Goal: Transaction & Acquisition: Book appointment/travel/reservation

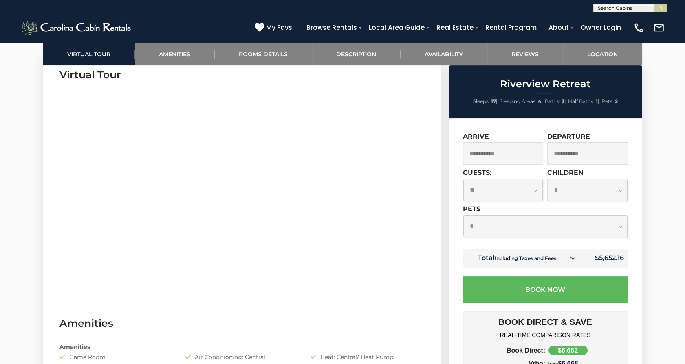
scroll to position [327, 0]
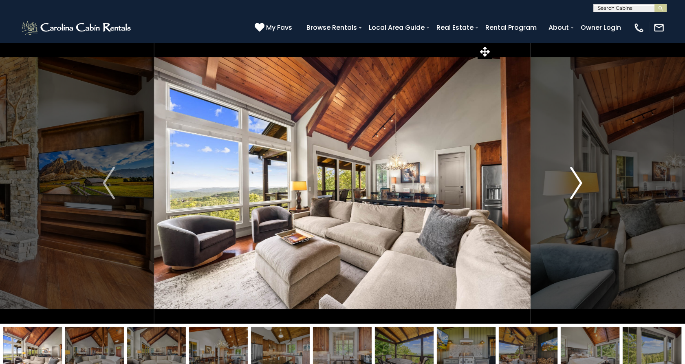
click at [575, 177] on img "Next" at bounding box center [576, 183] width 12 height 33
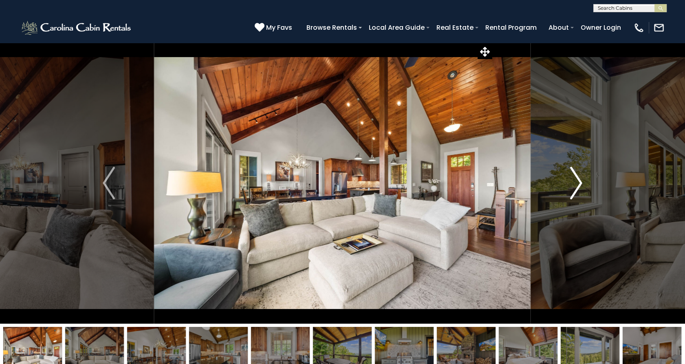
click at [577, 189] on img "Next" at bounding box center [576, 183] width 12 height 33
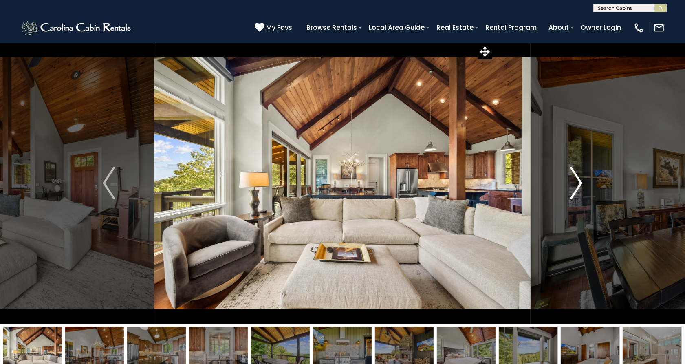
click at [577, 189] on img "Next" at bounding box center [576, 183] width 12 height 33
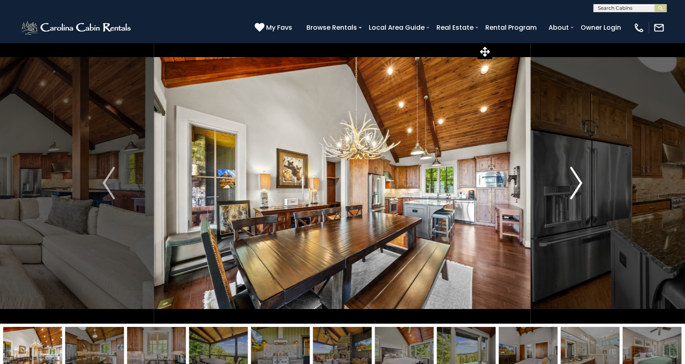
click at [577, 189] on img "Next" at bounding box center [576, 183] width 12 height 33
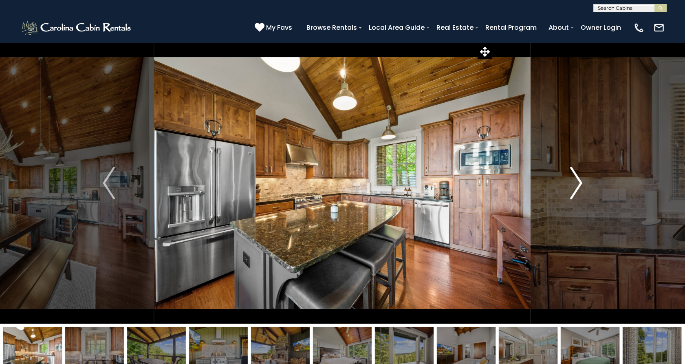
click at [577, 189] on img "Next" at bounding box center [576, 183] width 12 height 33
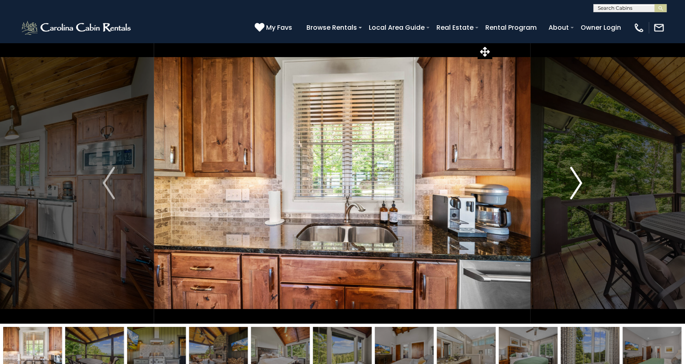
click at [577, 189] on img "Next" at bounding box center [576, 183] width 12 height 33
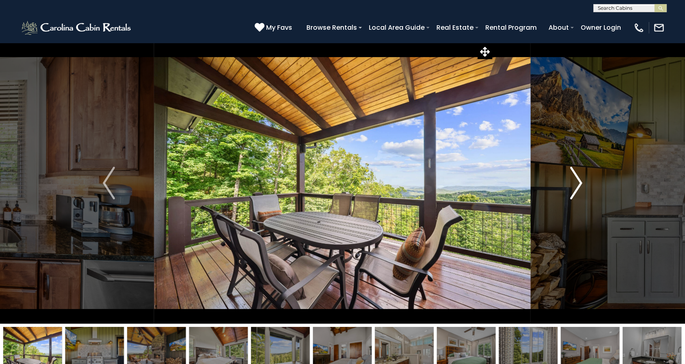
click at [577, 189] on img "Next" at bounding box center [576, 183] width 12 height 33
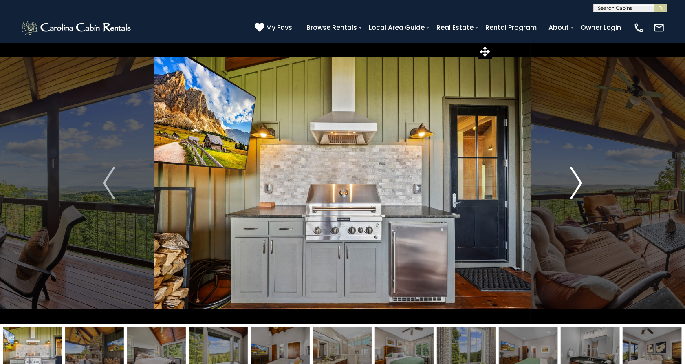
click at [577, 189] on img "Next" at bounding box center [576, 183] width 12 height 33
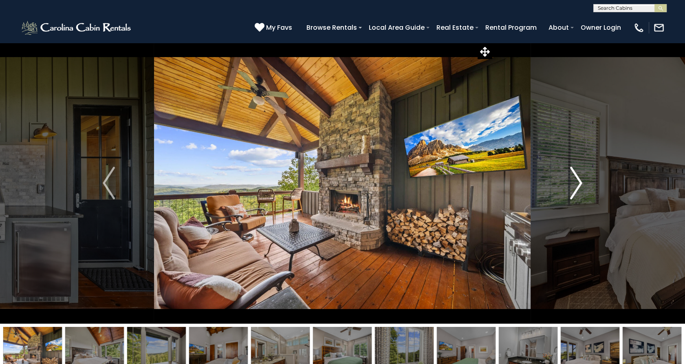
click at [577, 189] on img "Next" at bounding box center [576, 183] width 12 height 33
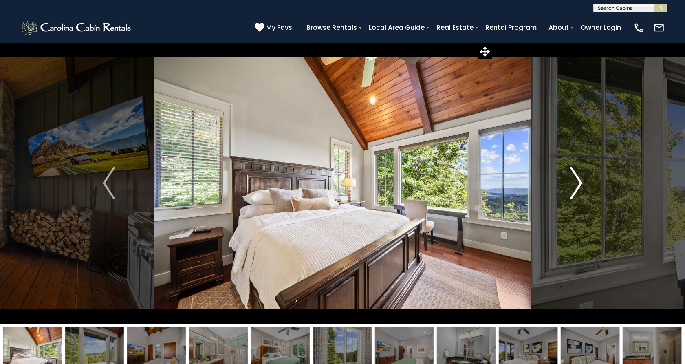
click at [577, 189] on img "Next" at bounding box center [576, 183] width 12 height 33
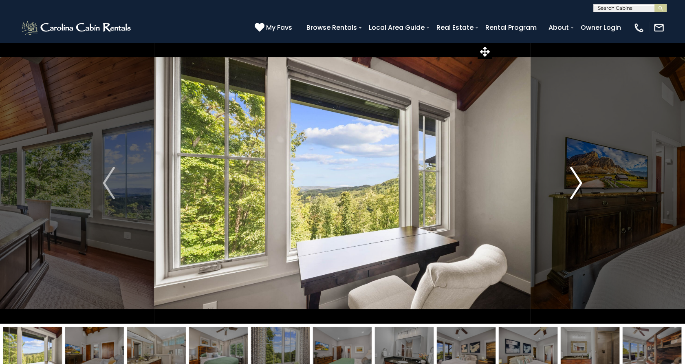
click at [577, 189] on img "Next" at bounding box center [576, 183] width 12 height 33
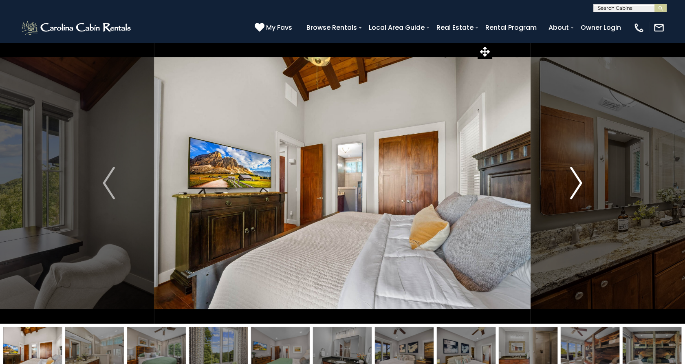
click at [577, 189] on img "Next" at bounding box center [576, 183] width 12 height 33
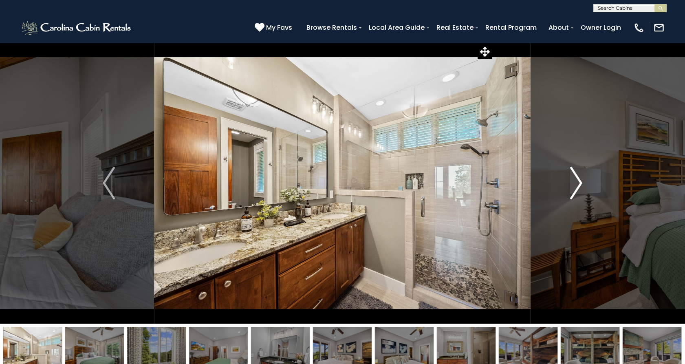
click at [577, 189] on img "Next" at bounding box center [576, 183] width 12 height 33
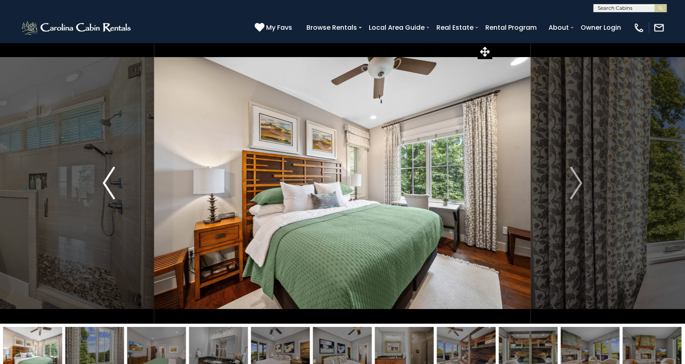
click at [105, 195] on img "Previous" at bounding box center [109, 183] width 12 height 33
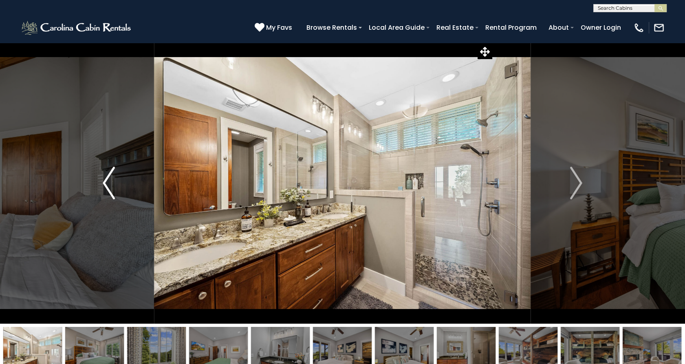
click at [108, 195] on img "Previous" at bounding box center [109, 183] width 12 height 33
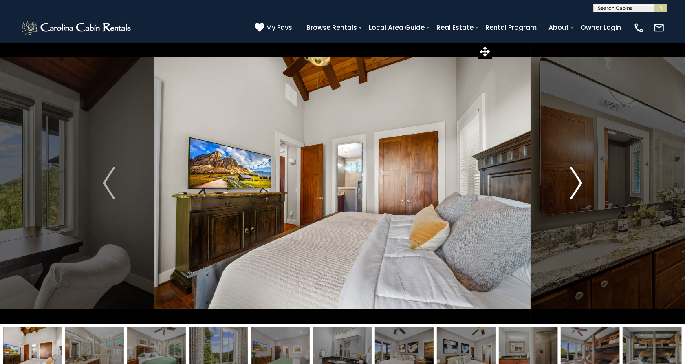
click at [578, 179] on img "Next" at bounding box center [576, 183] width 12 height 33
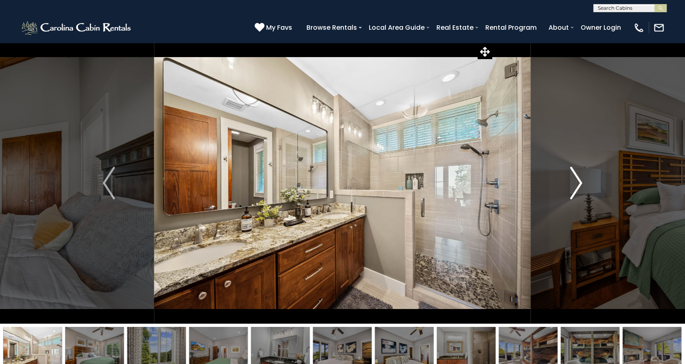
click at [578, 179] on img "Next" at bounding box center [576, 183] width 12 height 33
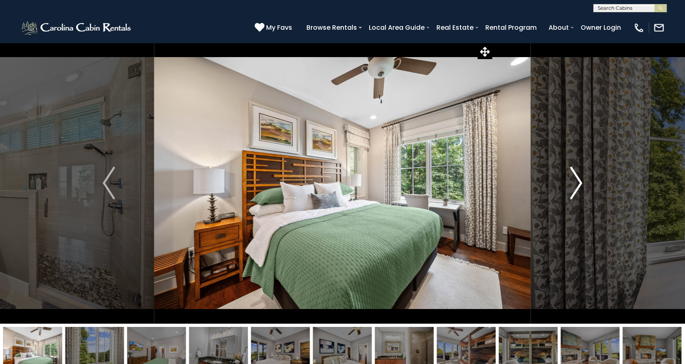
click at [578, 179] on img "Next" at bounding box center [576, 183] width 12 height 33
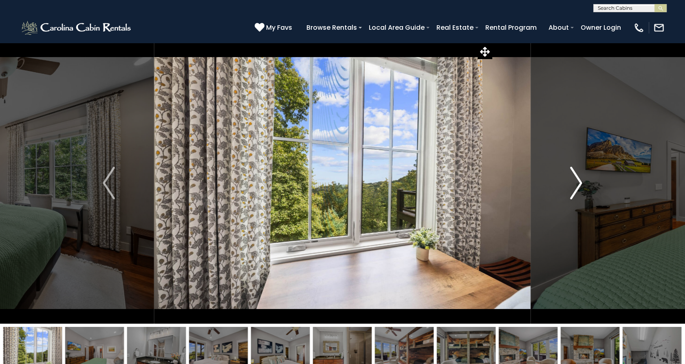
click at [578, 179] on img "Next" at bounding box center [576, 183] width 12 height 33
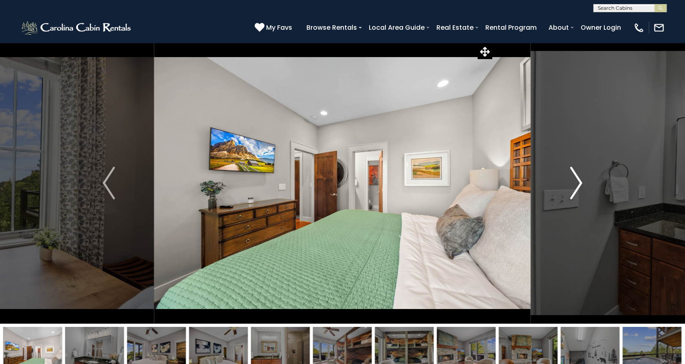
click at [578, 179] on img "Next" at bounding box center [576, 183] width 12 height 33
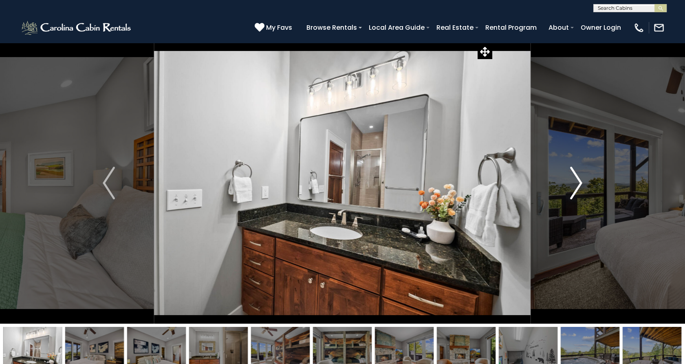
click at [578, 179] on img "Next" at bounding box center [576, 183] width 12 height 33
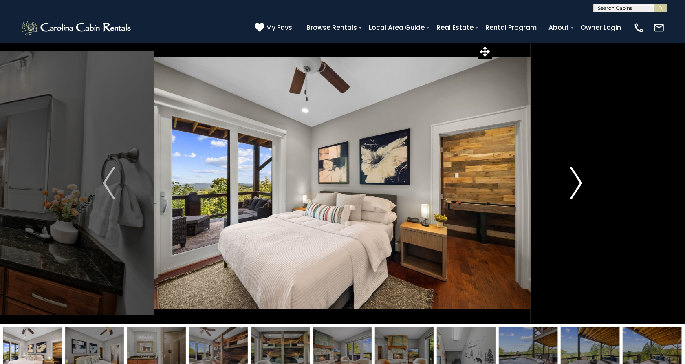
click at [578, 179] on img "Next" at bounding box center [576, 183] width 12 height 33
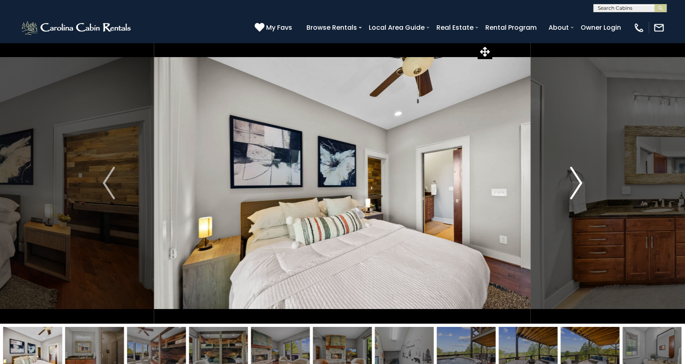
click at [578, 179] on img "Next" at bounding box center [576, 183] width 12 height 33
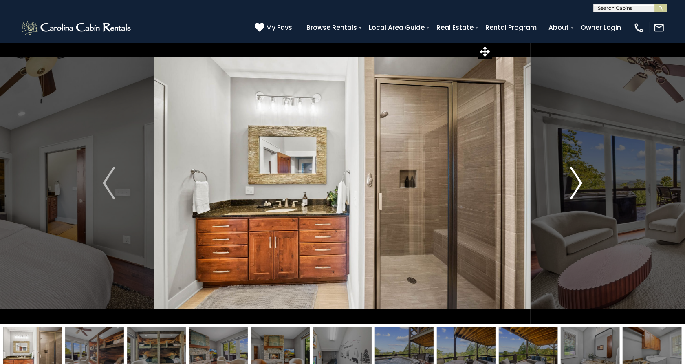
click at [578, 179] on img "Next" at bounding box center [576, 183] width 12 height 33
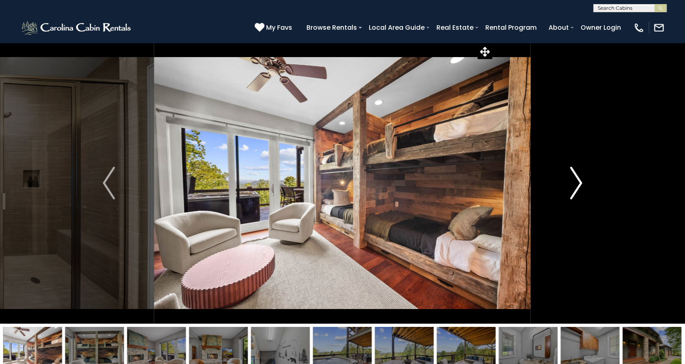
click at [578, 179] on img "Next" at bounding box center [576, 183] width 12 height 33
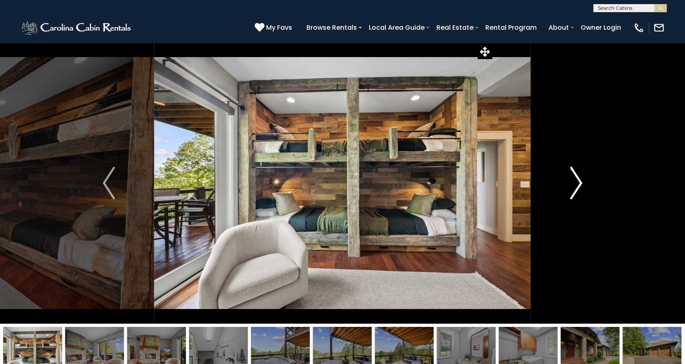
click at [578, 179] on img "Next" at bounding box center [576, 183] width 12 height 33
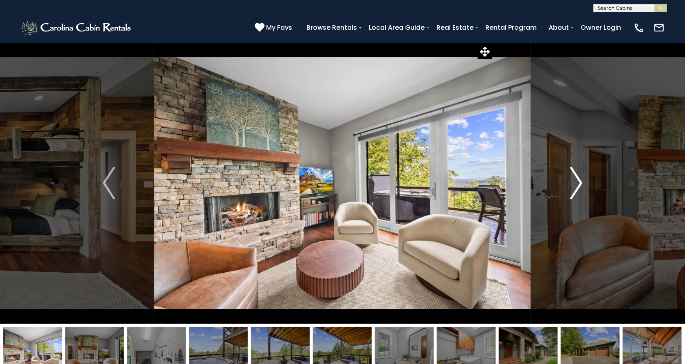
click at [578, 179] on img "Next" at bounding box center [576, 183] width 12 height 33
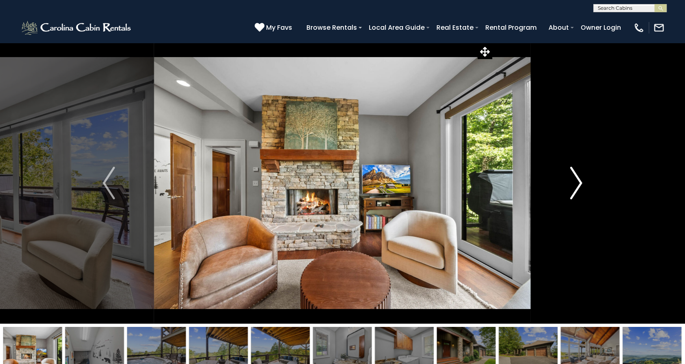
click at [578, 179] on img "Next" at bounding box center [576, 183] width 12 height 33
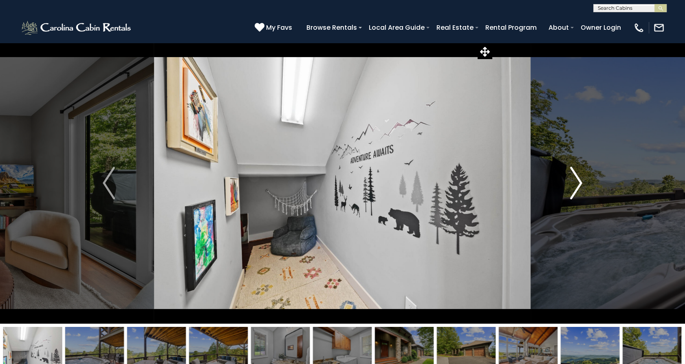
click at [578, 179] on img "Next" at bounding box center [576, 183] width 12 height 33
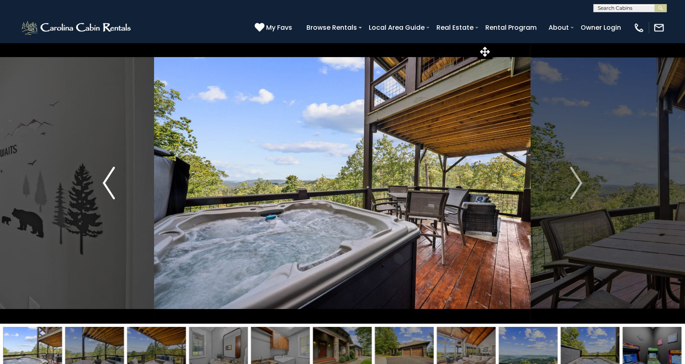
click at [105, 185] on img "Previous" at bounding box center [109, 183] width 12 height 33
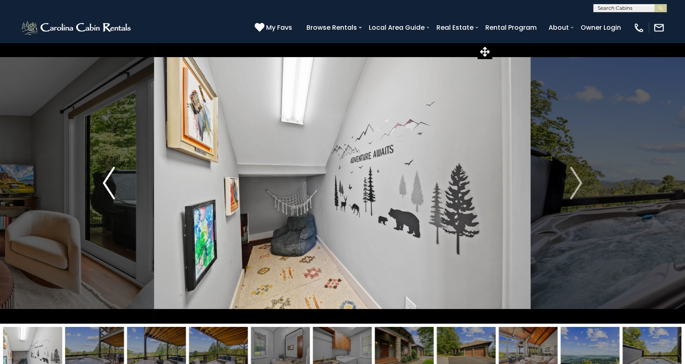
click at [105, 185] on img "Previous" at bounding box center [109, 183] width 12 height 33
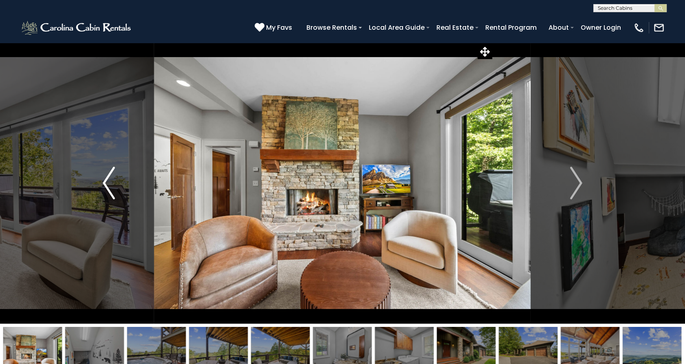
click at [105, 185] on img "Previous" at bounding box center [109, 183] width 12 height 33
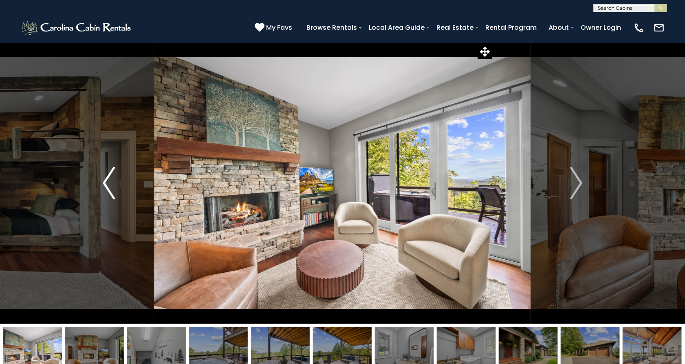
click at [105, 185] on img "Previous" at bounding box center [109, 183] width 12 height 33
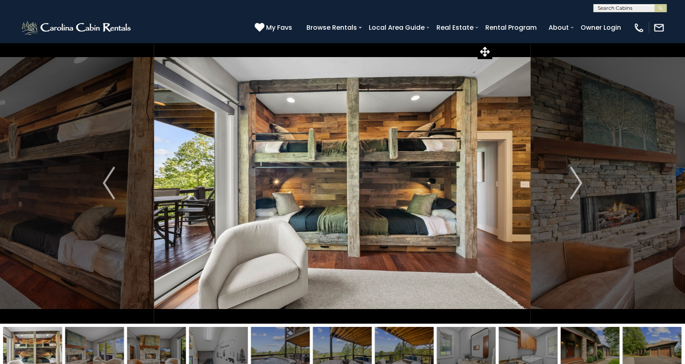
click at [378, 182] on img at bounding box center [342, 182] width 376 height 281
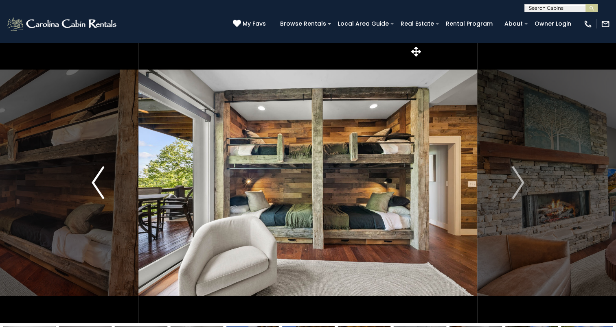
click at [98, 176] on img "Previous" at bounding box center [98, 183] width 12 height 33
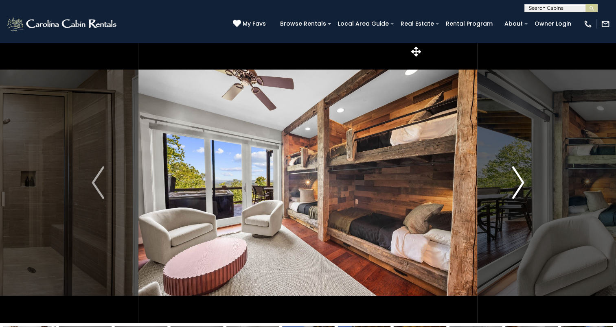
click at [518, 182] on img "Next" at bounding box center [518, 183] width 12 height 33
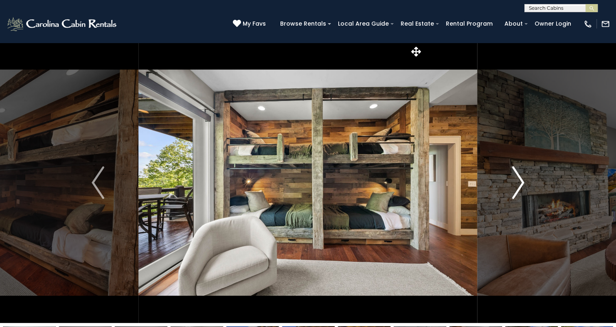
click at [518, 182] on img "Next" at bounding box center [518, 183] width 12 height 33
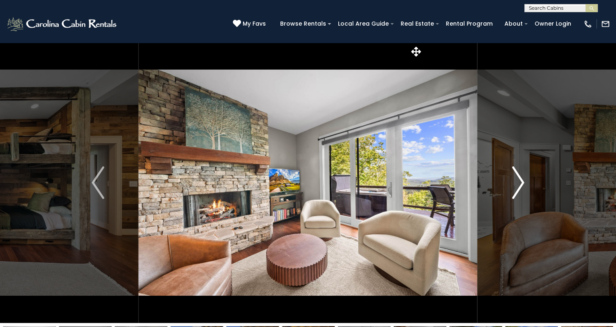
click at [518, 182] on img "Next" at bounding box center [518, 183] width 12 height 33
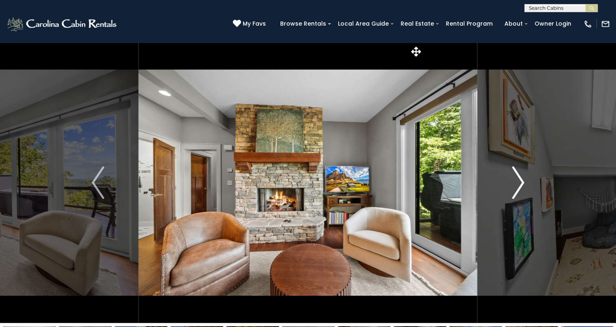
click at [518, 182] on img "Next" at bounding box center [518, 183] width 12 height 33
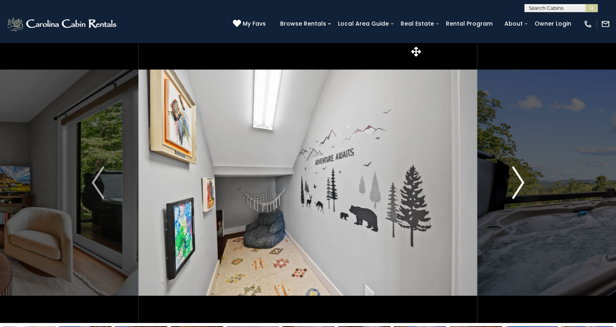
click at [518, 182] on img "Next" at bounding box center [518, 183] width 12 height 33
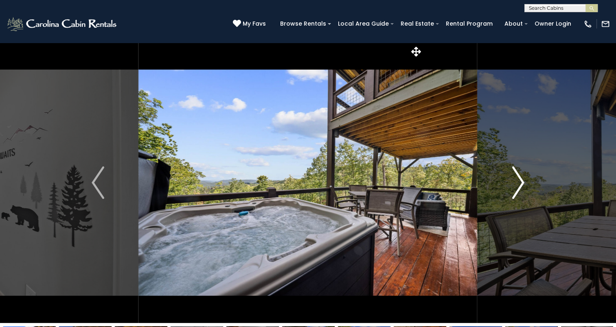
click at [518, 182] on img "Next" at bounding box center [518, 183] width 12 height 33
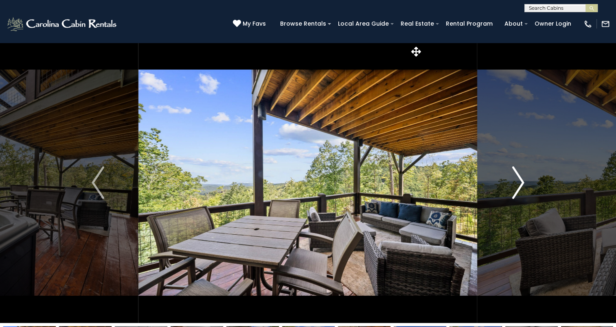
click at [518, 182] on img "Next" at bounding box center [518, 183] width 12 height 33
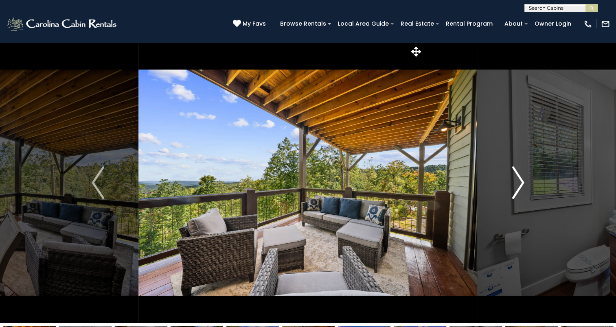
click at [518, 182] on img "Next" at bounding box center [518, 183] width 12 height 33
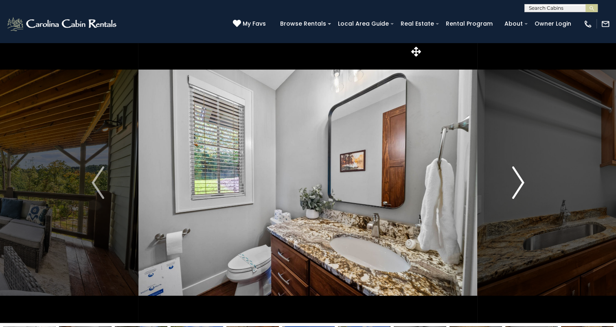
click at [518, 182] on img "Next" at bounding box center [518, 183] width 12 height 33
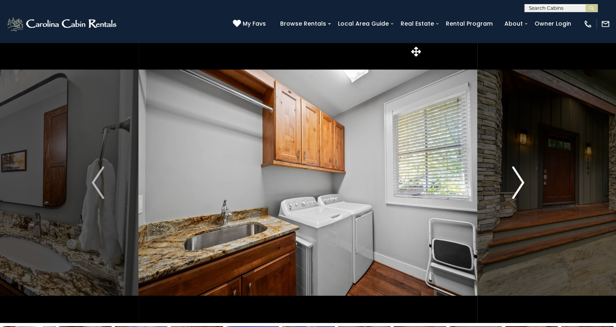
click at [518, 182] on img "Next" at bounding box center [518, 183] width 12 height 33
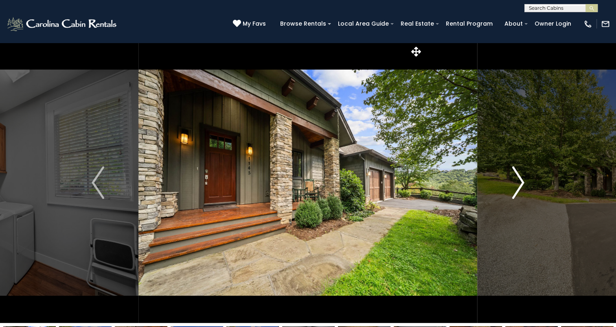
click at [518, 182] on img "Next" at bounding box center [518, 183] width 12 height 33
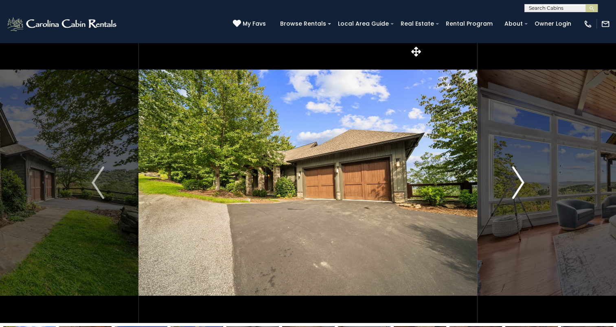
click at [518, 182] on img "Next" at bounding box center [518, 183] width 12 height 33
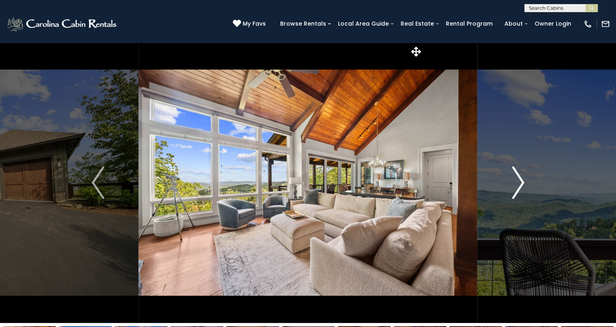
click at [518, 182] on img "Next" at bounding box center [518, 183] width 12 height 33
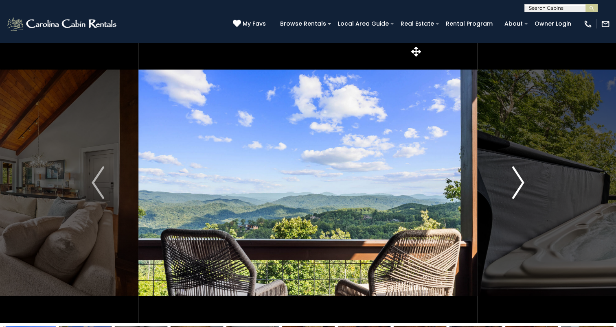
click at [518, 182] on img "Next" at bounding box center [518, 183] width 12 height 33
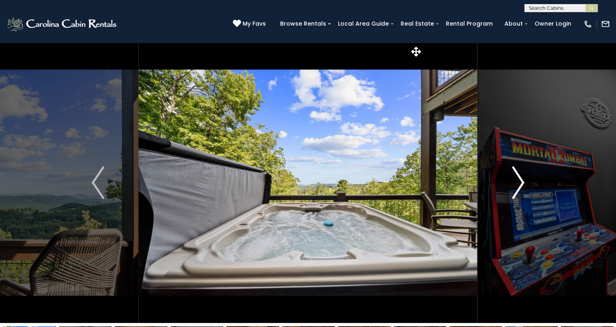
click at [518, 182] on img "Next" at bounding box center [518, 183] width 12 height 33
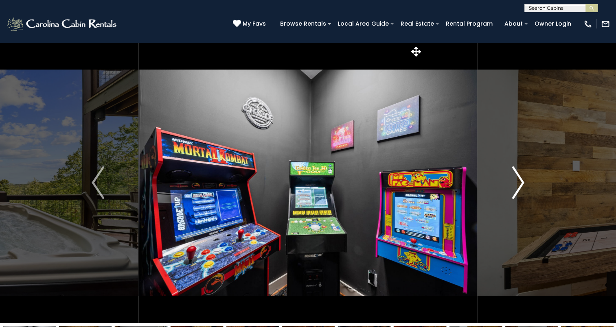
click at [516, 181] on img "Next" at bounding box center [518, 183] width 12 height 33
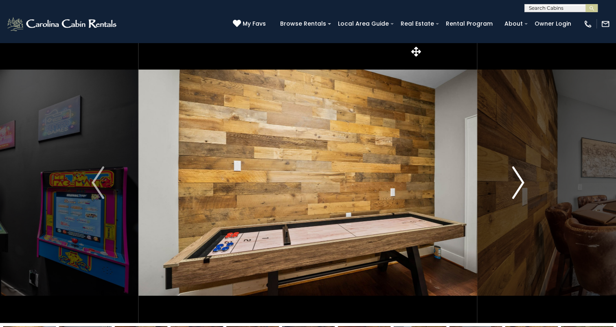
click at [516, 181] on img "Next" at bounding box center [518, 183] width 12 height 33
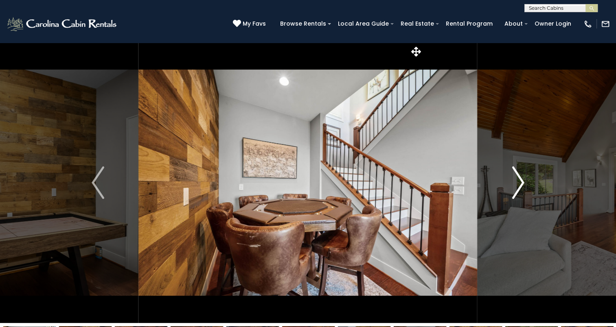
click at [520, 183] on img "Next" at bounding box center [518, 183] width 12 height 33
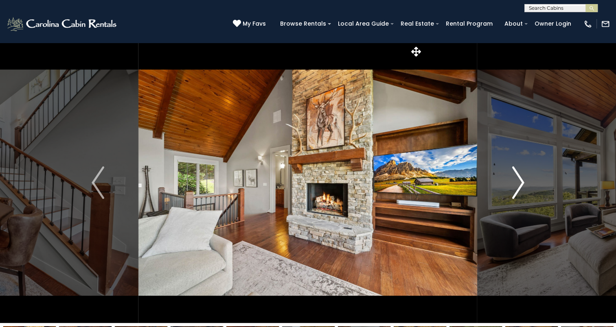
click at [520, 183] on img "Next" at bounding box center [518, 183] width 12 height 33
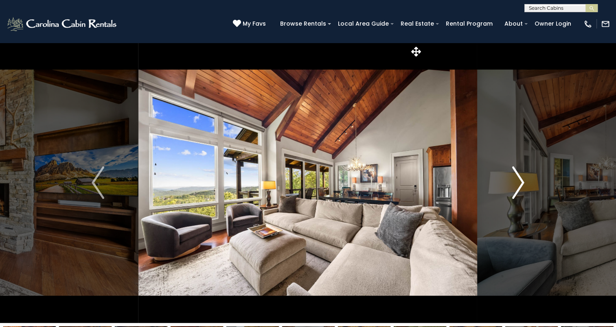
click at [520, 183] on img "Next" at bounding box center [518, 183] width 12 height 33
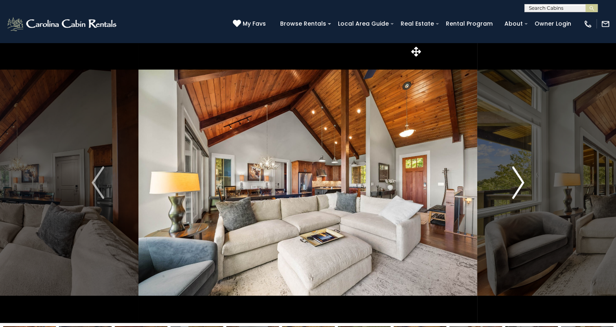
click at [520, 183] on img "Next" at bounding box center [518, 183] width 12 height 33
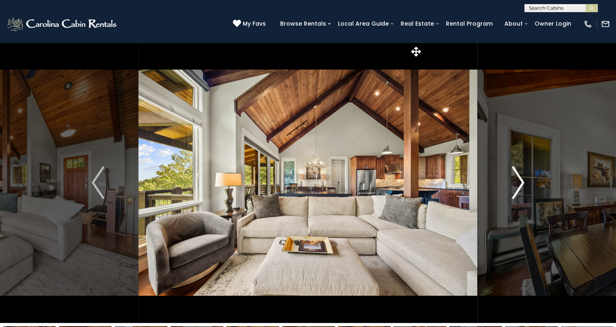
click at [520, 183] on img "Next" at bounding box center [518, 183] width 12 height 33
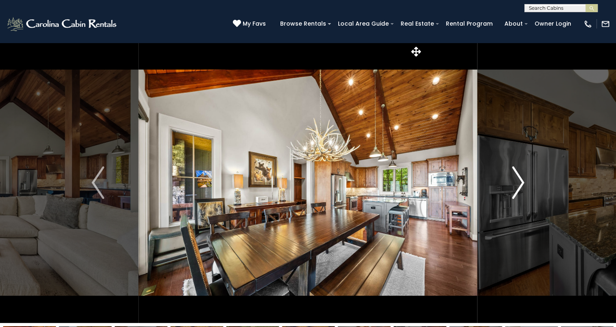
click at [520, 183] on img "Next" at bounding box center [518, 183] width 12 height 33
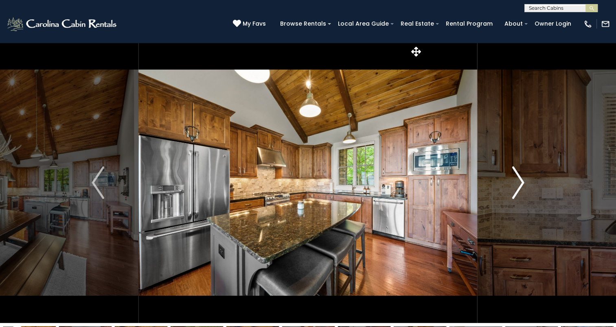
click at [520, 183] on img "Next" at bounding box center [518, 183] width 12 height 33
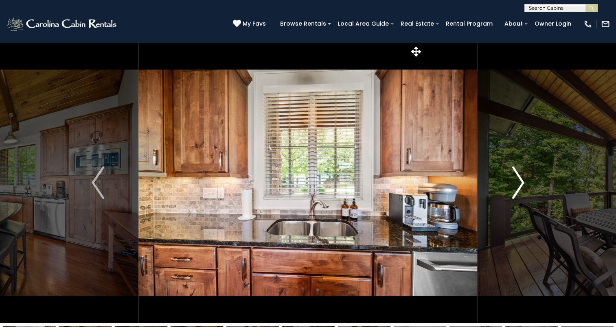
click at [520, 183] on img "Next" at bounding box center [518, 183] width 12 height 33
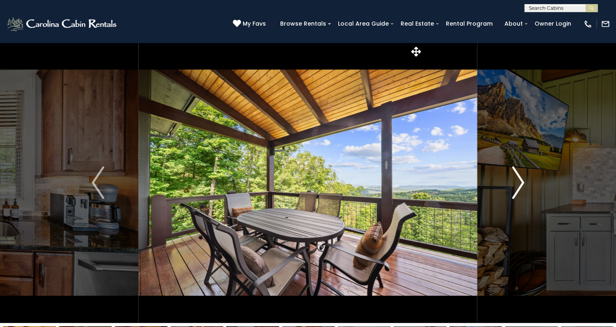
click at [520, 183] on img "Next" at bounding box center [518, 183] width 12 height 33
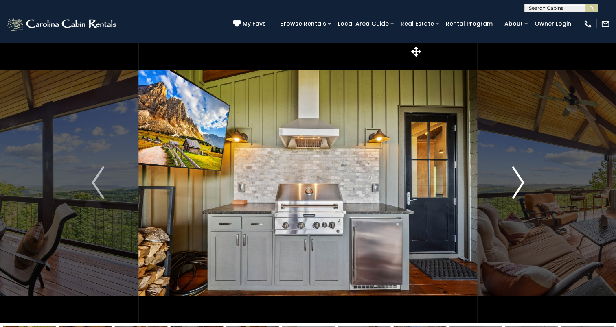
click at [520, 183] on img "Next" at bounding box center [518, 183] width 12 height 33
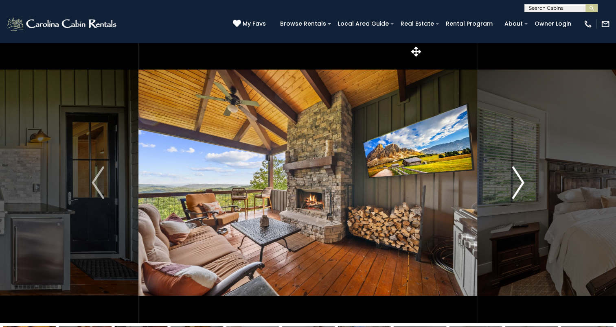
click at [520, 183] on img "Next" at bounding box center [518, 183] width 12 height 33
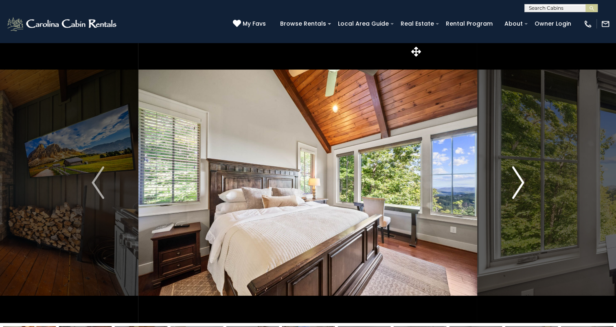
click at [520, 183] on img "Next" at bounding box center [518, 183] width 12 height 33
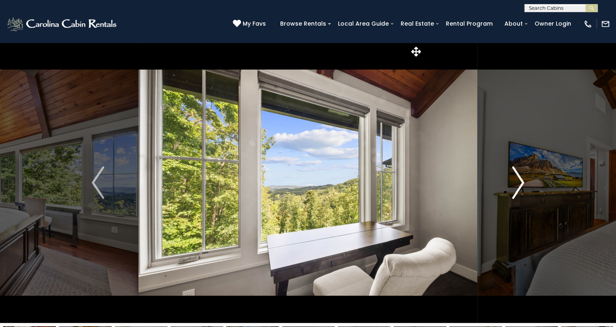
click at [520, 183] on img "Next" at bounding box center [518, 183] width 12 height 33
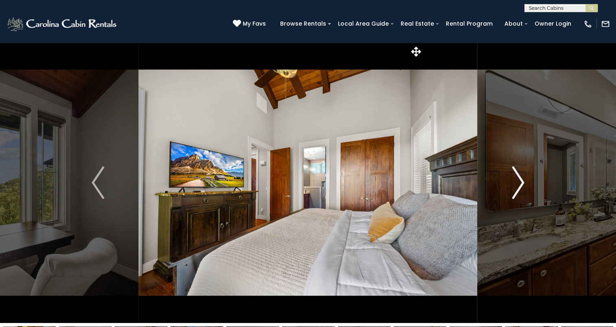
click at [520, 183] on img "Next" at bounding box center [518, 183] width 12 height 33
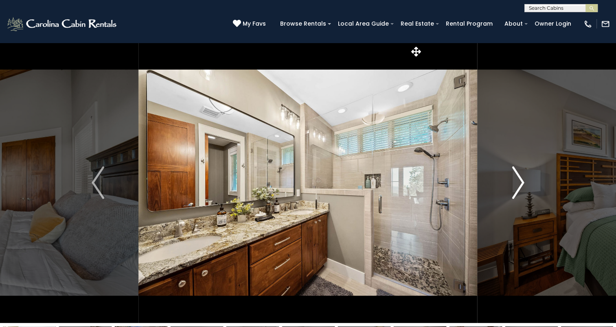
click at [520, 183] on img "Next" at bounding box center [518, 183] width 12 height 33
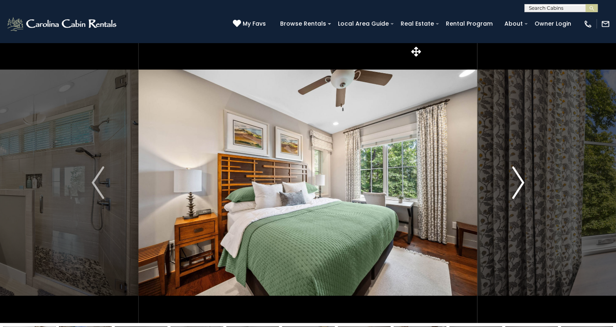
click at [520, 183] on img "Next" at bounding box center [518, 183] width 12 height 33
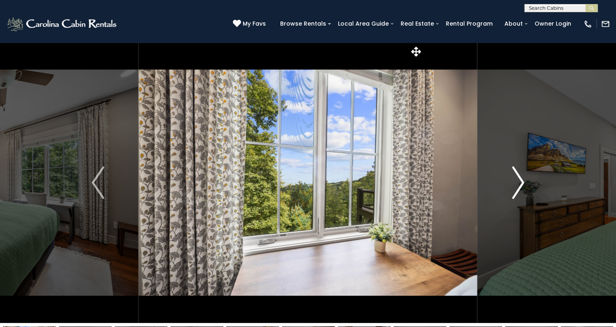
click at [520, 183] on img "Next" at bounding box center [518, 183] width 12 height 33
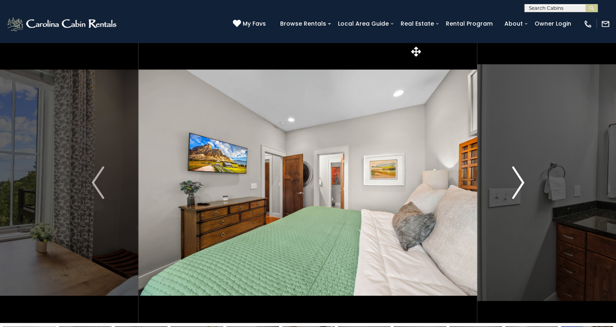
click at [520, 183] on img "Next" at bounding box center [518, 183] width 12 height 33
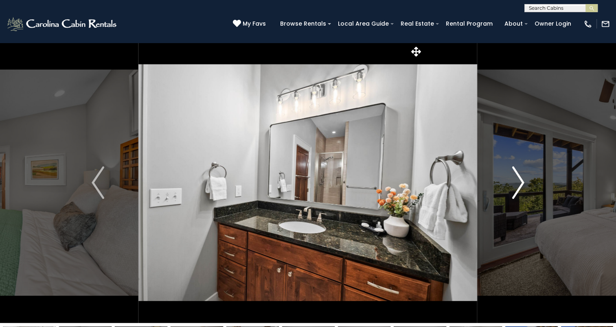
click at [520, 183] on img "Next" at bounding box center [518, 183] width 12 height 33
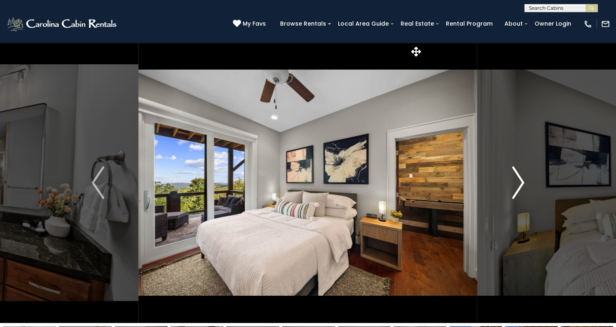
click at [520, 183] on img "Next" at bounding box center [518, 183] width 12 height 33
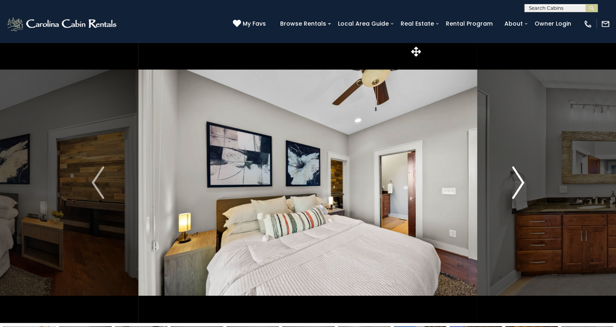
click at [520, 183] on img "Next" at bounding box center [518, 183] width 12 height 33
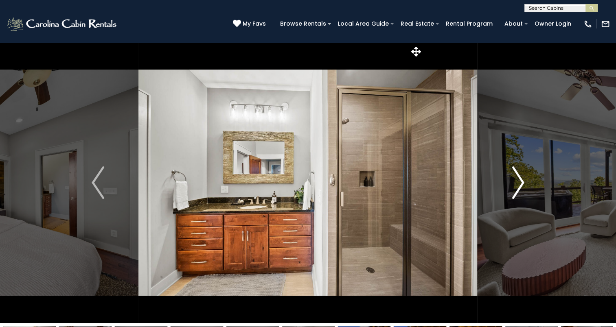
click at [520, 183] on img "Next" at bounding box center [518, 183] width 12 height 33
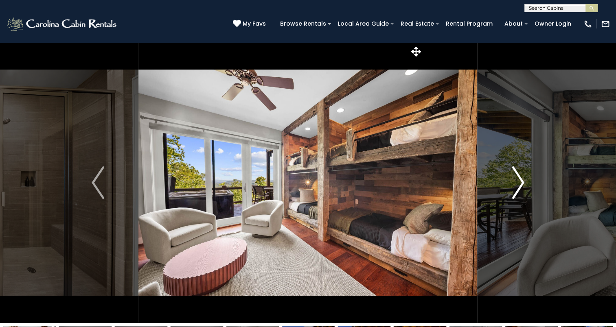
click at [520, 183] on img "Next" at bounding box center [518, 183] width 12 height 33
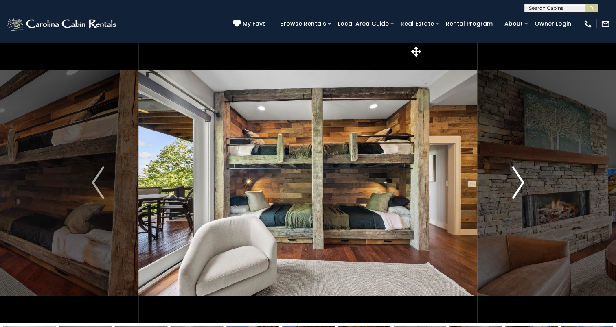
click at [520, 184] on img "Next" at bounding box center [518, 183] width 12 height 33
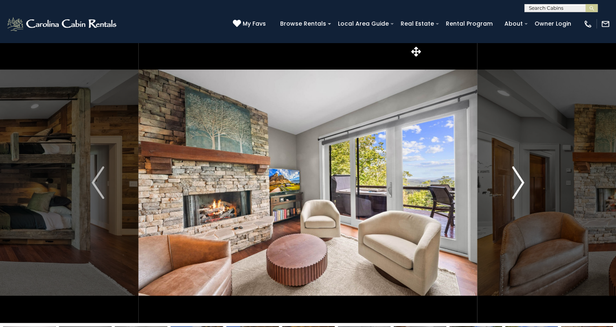
click at [520, 184] on img "Next" at bounding box center [518, 183] width 12 height 33
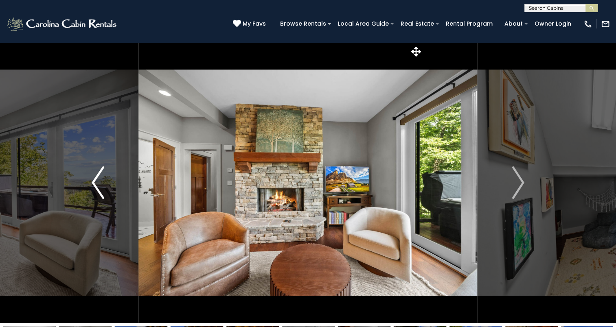
click at [97, 189] on img "Previous" at bounding box center [98, 183] width 12 height 33
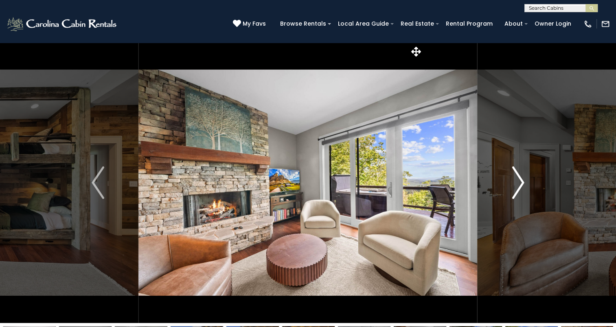
click at [520, 187] on img "Next" at bounding box center [518, 183] width 12 height 33
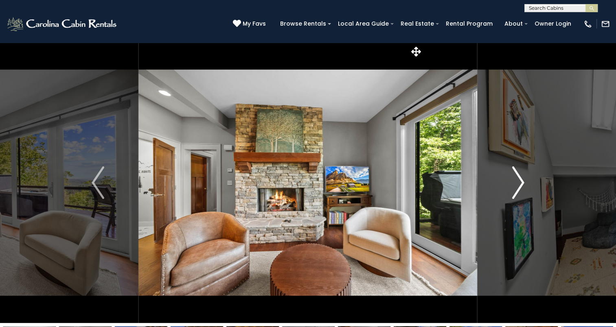
click at [520, 187] on img "Next" at bounding box center [518, 183] width 12 height 33
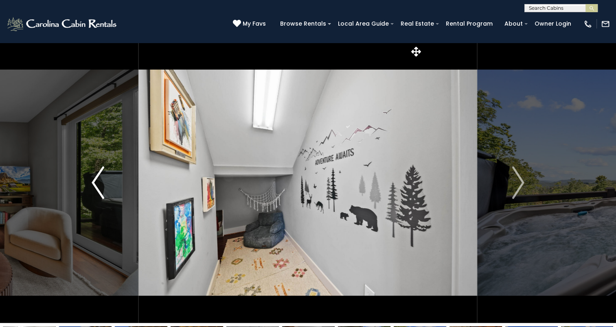
click at [100, 178] on img "Previous" at bounding box center [98, 183] width 12 height 33
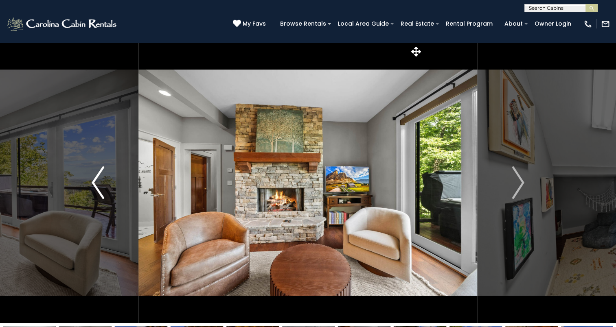
click at [100, 178] on img "Previous" at bounding box center [98, 183] width 12 height 33
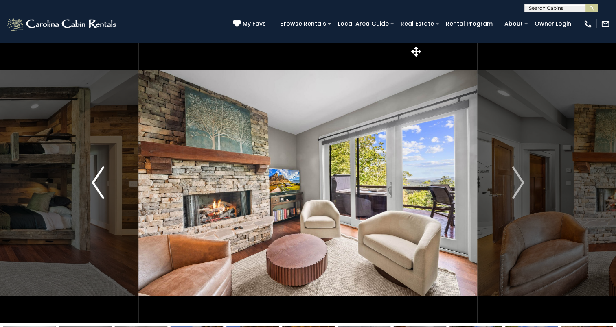
click at [100, 178] on img "Previous" at bounding box center [98, 183] width 12 height 33
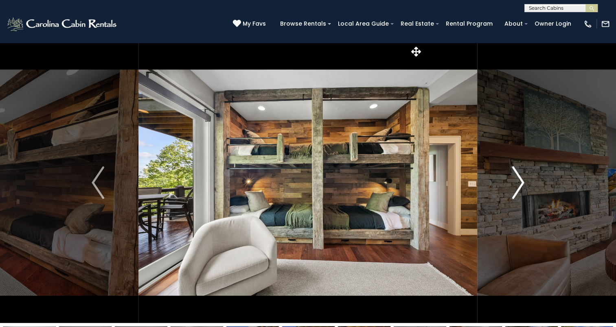
click at [522, 180] on img "Next" at bounding box center [518, 183] width 12 height 33
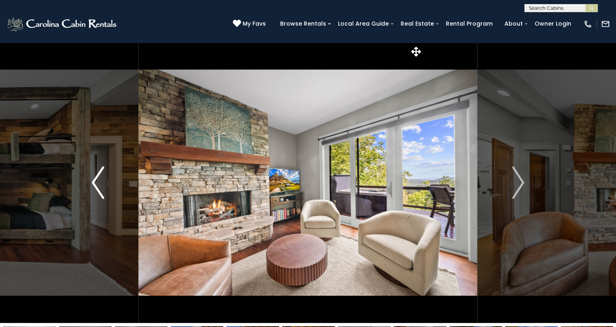
click at [98, 182] on img "Previous" at bounding box center [98, 183] width 12 height 33
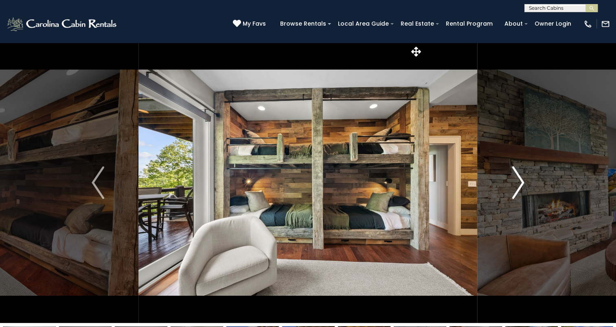
click at [518, 184] on img "Next" at bounding box center [518, 183] width 12 height 33
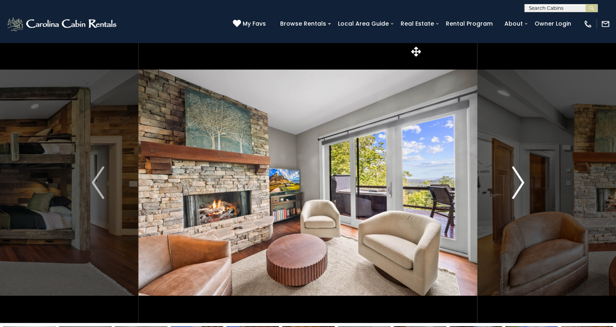
click at [518, 184] on img "Next" at bounding box center [518, 183] width 12 height 33
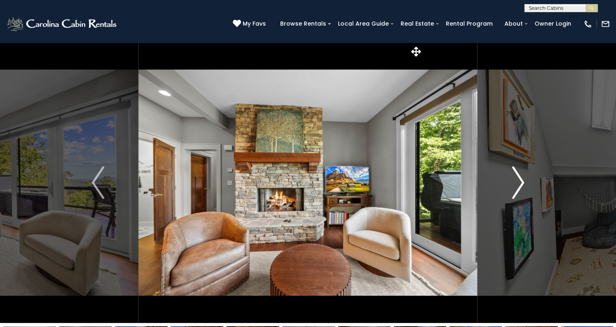
click at [518, 184] on img "Next" at bounding box center [518, 183] width 12 height 33
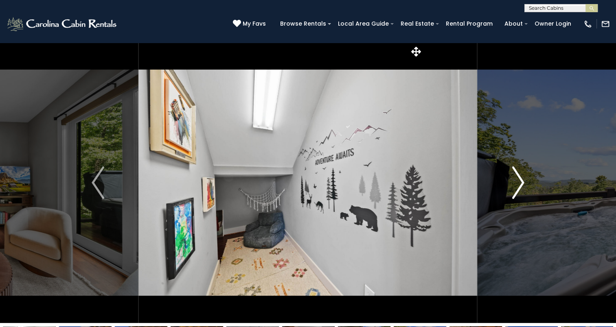
click at [518, 184] on img "Next" at bounding box center [518, 183] width 12 height 33
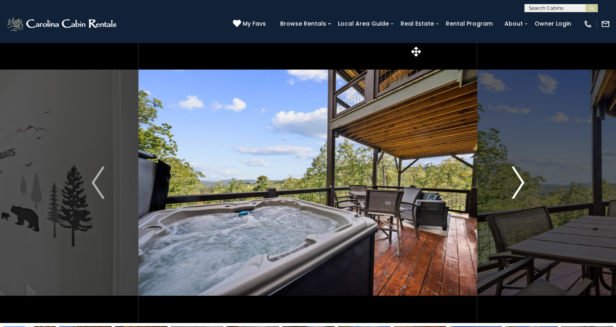
click at [518, 184] on img "Next" at bounding box center [518, 183] width 12 height 33
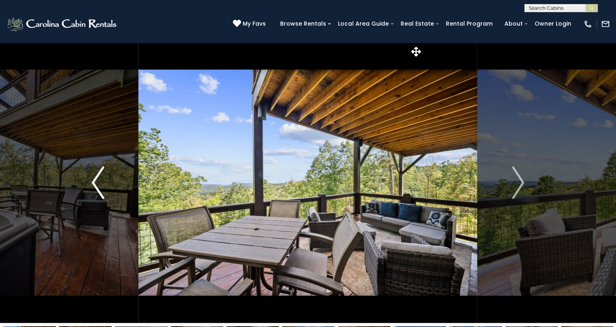
click at [100, 187] on img "Previous" at bounding box center [98, 183] width 12 height 33
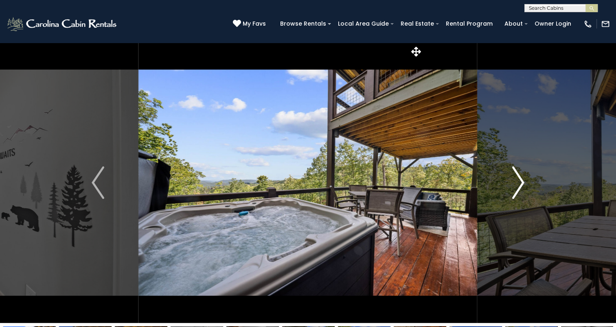
click at [520, 174] on img "Next" at bounding box center [518, 183] width 12 height 33
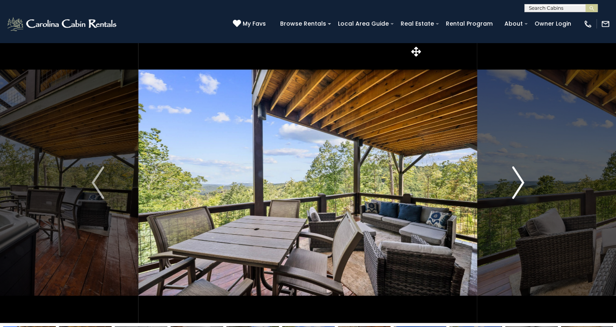
click at [520, 174] on img "Next" at bounding box center [518, 183] width 12 height 33
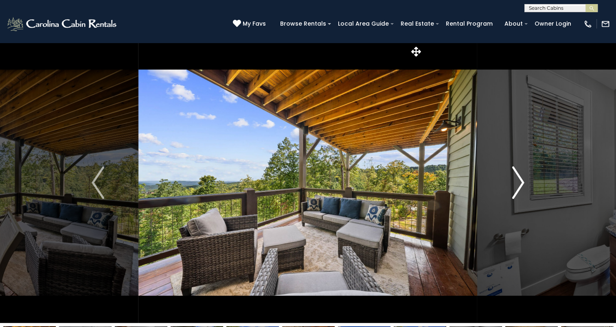
click at [520, 174] on img "Next" at bounding box center [518, 183] width 12 height 33
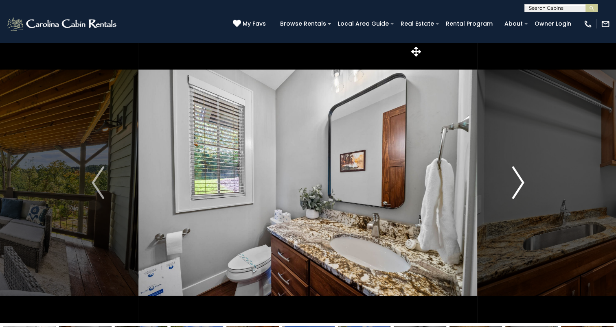
click at [520, 174] on img "Next" at bounding box center [518, 183] width 12 height 33
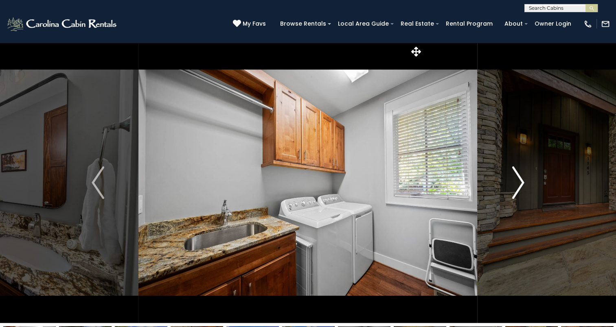
click at [520, 174] on img "Next" at bounding box center [518, 183] width 12 height 33
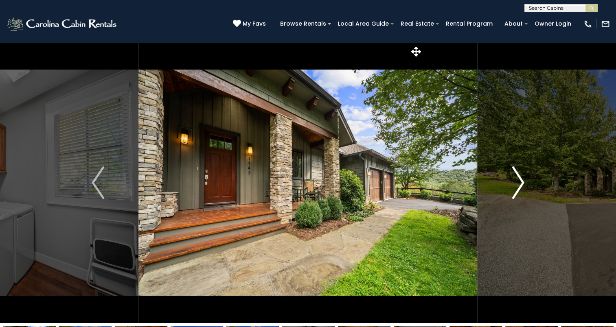
click at [516, 183] on img "Next" at bounding box center [518, 183] width 12 height 33
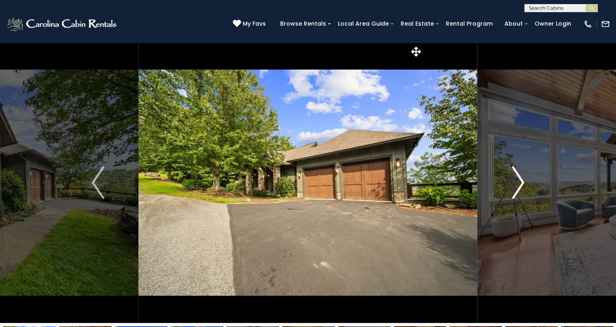
click at [516, 183] on img "Next" at bounding box center [518, 183] width 12 height 33
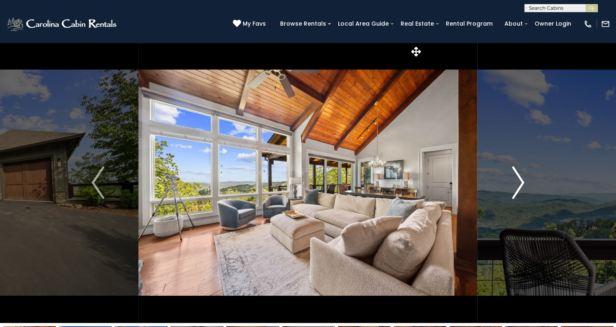
click at [516, 183] on img "Next" at bounding box center [518, 183] width 12 height 33
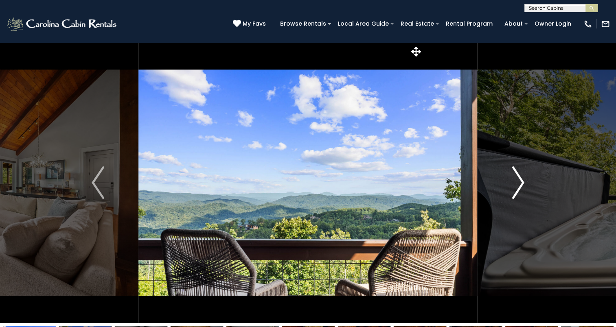
click at [516, 183] on img "Next" at bounding box center [518, 183] width 12 height 33
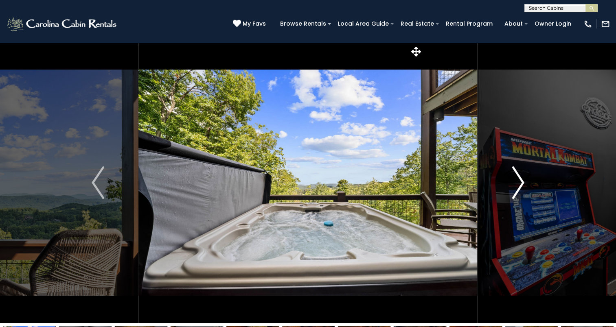
click at [516, 182] on img "Next" at bounding box center [518, 183] width 12 height 33
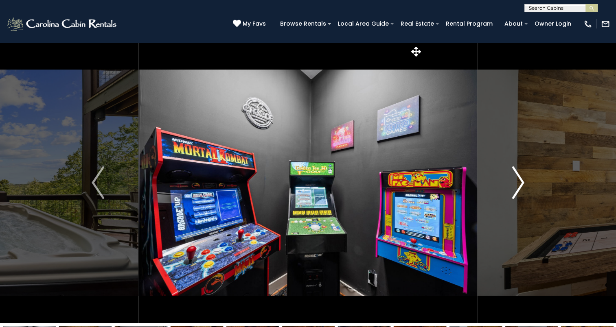
click at [516, 182] on img "Next" at bounding box center [518, 183] width 12 height 33
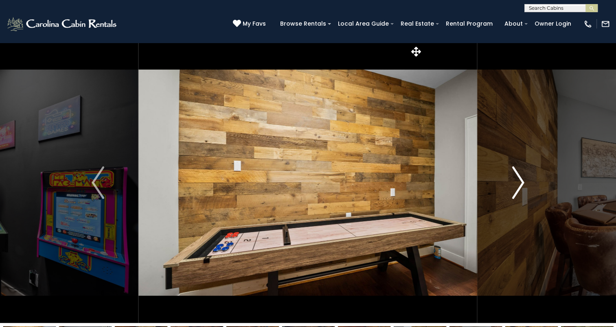
click at [516, 182] on img "Next" at bounding box center [518, 183] width 12 height 33
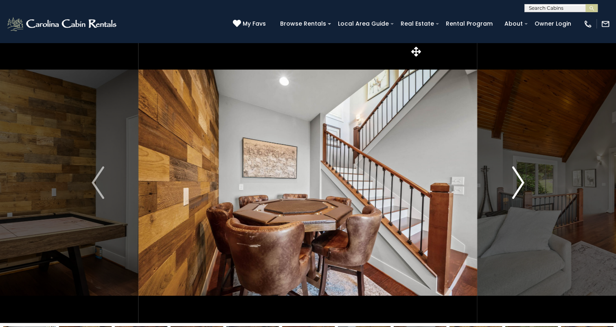
click at [516, 182] on img "Next" at bounding box center [518, 183] width 12 height 33
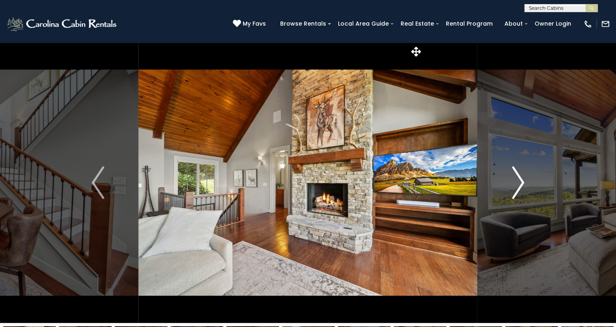
click at [516, 182] on img "Next" at bounding box center [518, 183] width 12 height 33
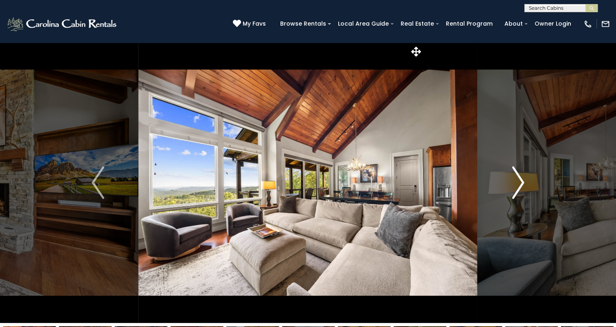
click at [516, 182] on img "Next" at bounding box center [518, 183] width 12 height 33
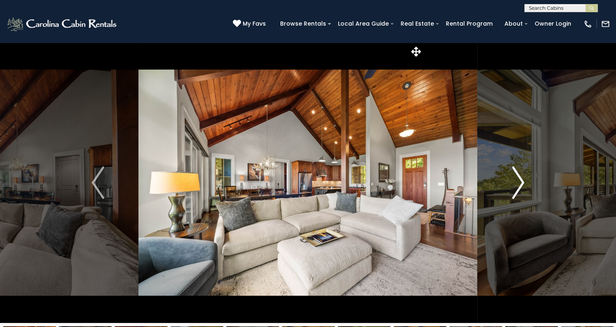
click at [516, 182] on img "Next" at bounding box center [518, 183] width 12 height 33
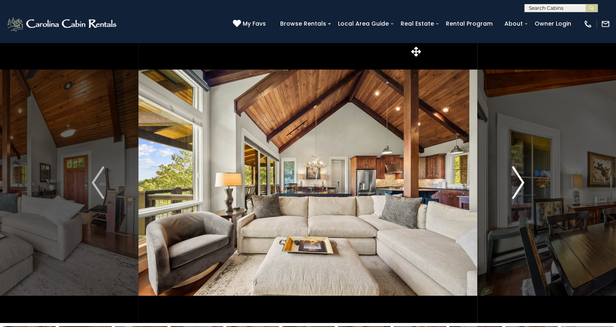
click at [516, 182] on img "Next" at bounding box center [518, 183] width 12 height 33
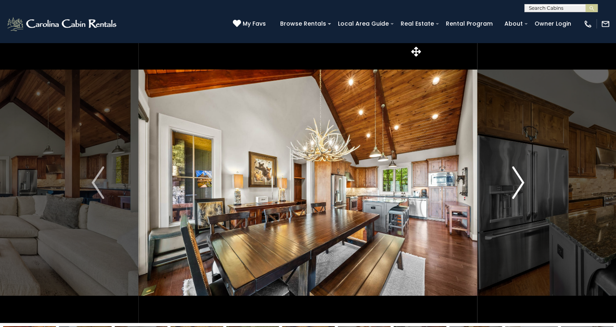
click at [516, 182] on img "Next" at bounding box center [518, 183] width 12 height 33
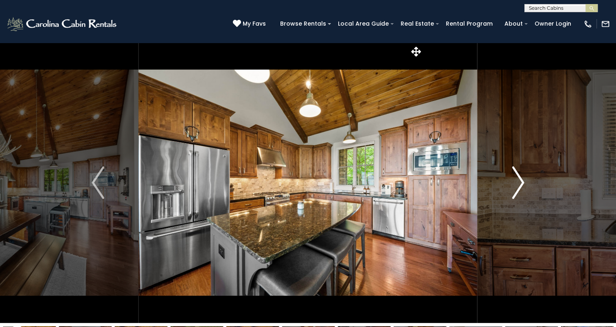
click at [516, 182] on img "Next" at bounding box center [518, 183] width 12 height 33
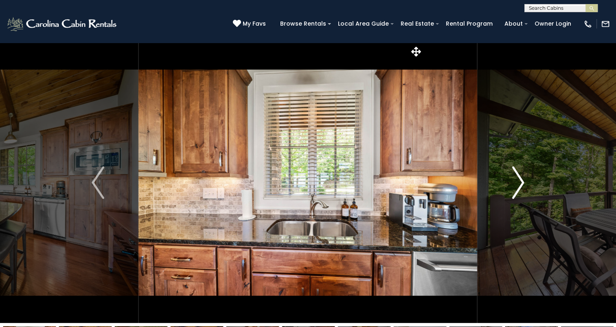
click at [516, 182] on img "Next" at bounding box center [518, 183] width 12 height 33
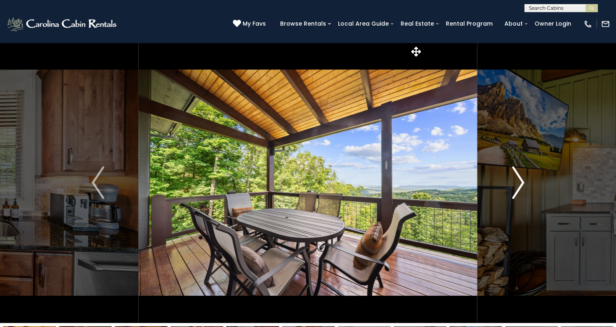
click at [516, 182] on img "Next" at bounding box center [518, 183] width 12 height 33
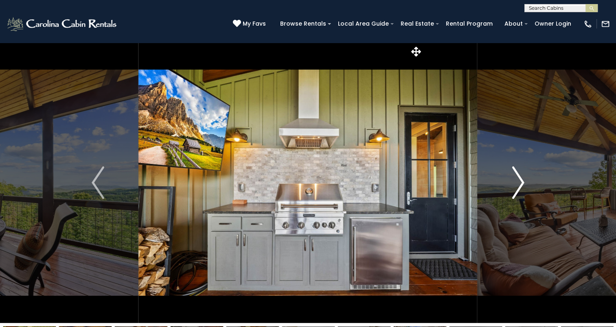
click at [516, 182] on img "Next" at bounding box center [518, 183] width 12 height 33
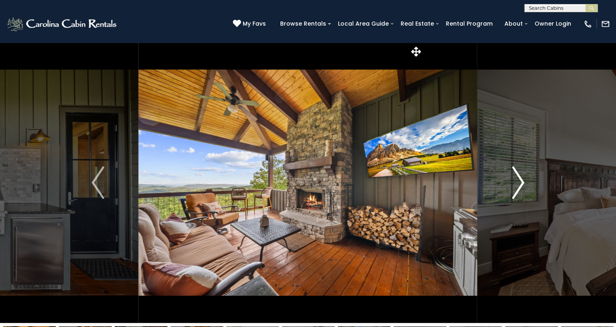
click at [516, 182] on img "Next" at bounding box center [518, 183] width 12 height 33
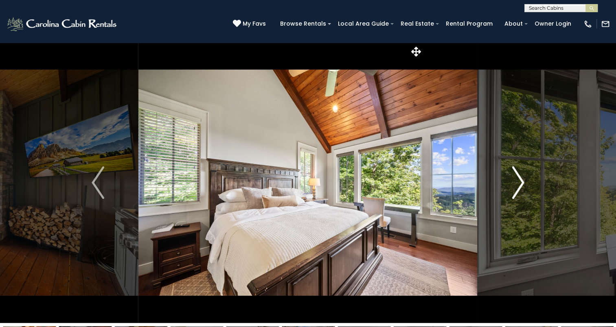
click at [516, 182] on img "Next" at bounding box center [518, 183] width 12 height 33
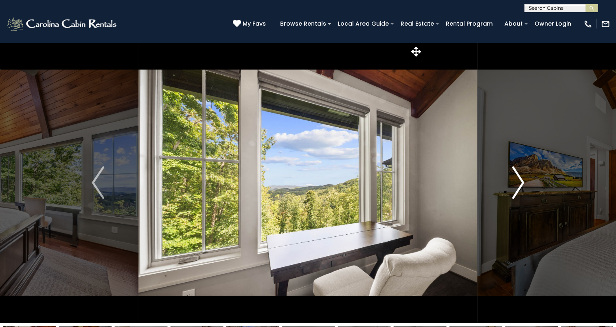
click at [516, 182] on img "Next" at bounding box center [518, 183] width 12 height 33
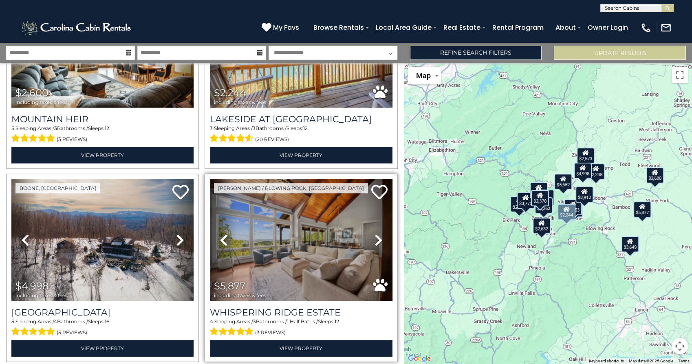
scroll to position [724, 0]
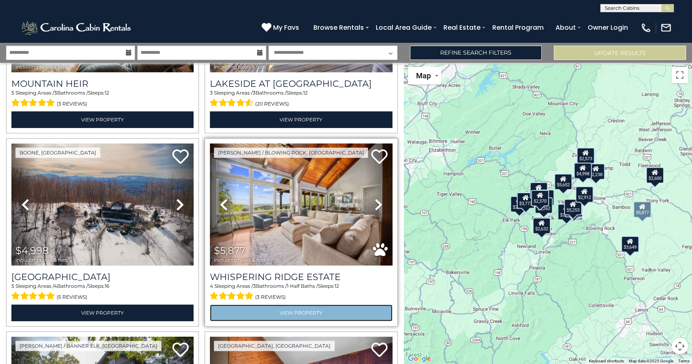
click at [293, 304] on link "View Property" at bounding box center [301, 312] width 182 height 17
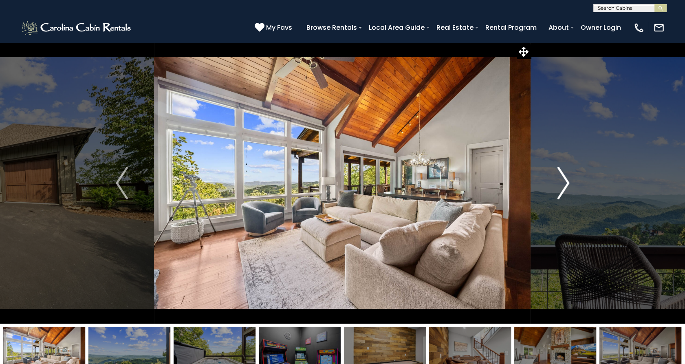
click at [561, 193] on img "Next" at bounding box center [563, 183] width 12 height 33
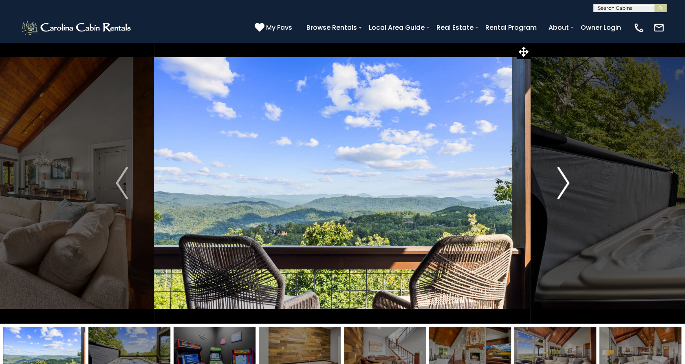
click at [560, 193] on img "Next" at bounding box center [563, 183] width 12 height 33
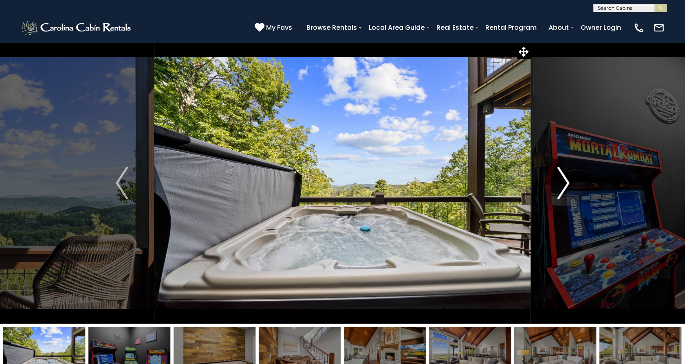
click at [560, 193] on img "Next" at bounding box center [563, 183] width 12 height 33
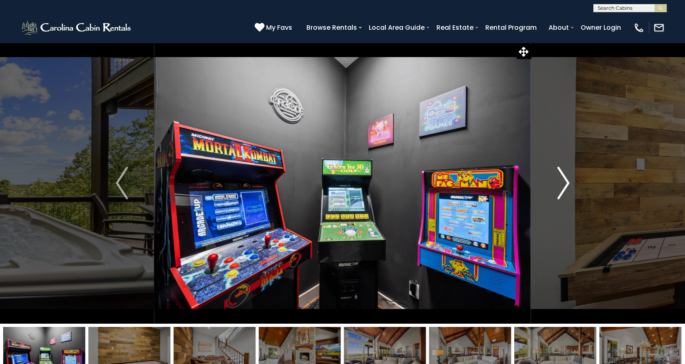
click at [560, 193] on img "Next" at bounding box center [563, 183] width 12 height 33
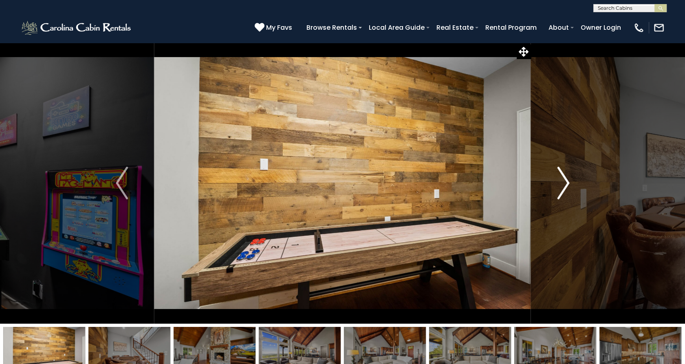
click at [560, 193] on img "Next" at bounding box center [563, 183] width 12 height 33
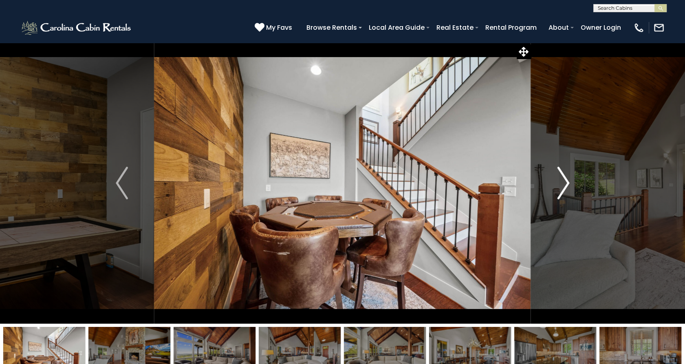
click at [560, 193] on img "Next" at bounding box center [563, 183] width 12 height 33
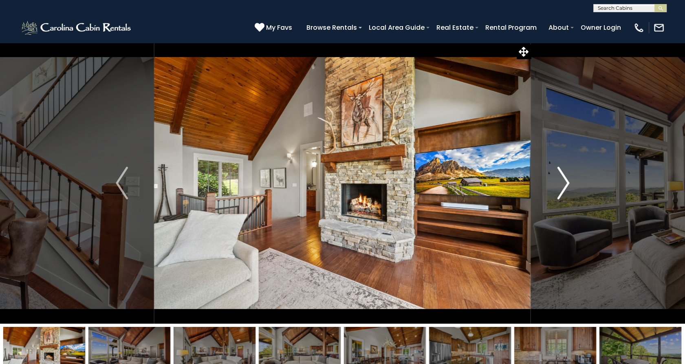
click at [560, 193] on img "Next" at bounding box center [563, 183] width 12 height 33
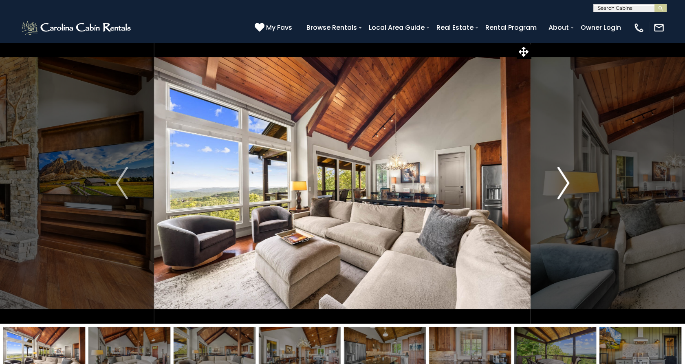
click at [560, 193] on img "Next" at bounding box center [563, 183] width 12 height 33
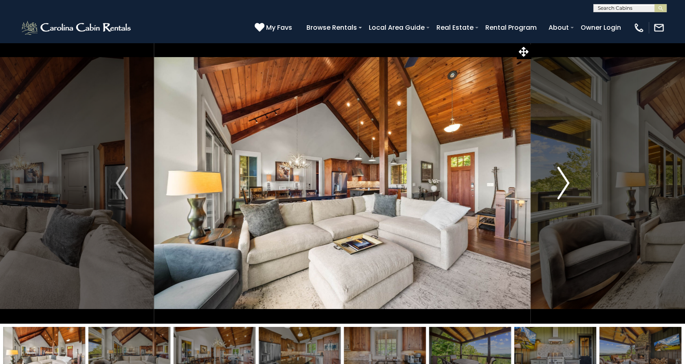
click at [560, 193] on img "Next" at bounding box center [563, 183] width 12 height 33
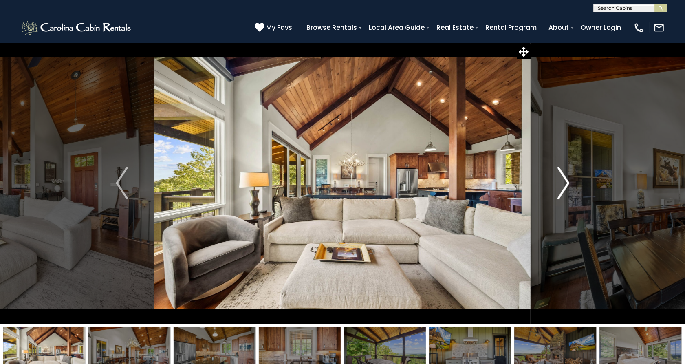
click at [560, 193] on img "Next" at bounding box center [563, 183] width 12 height 33
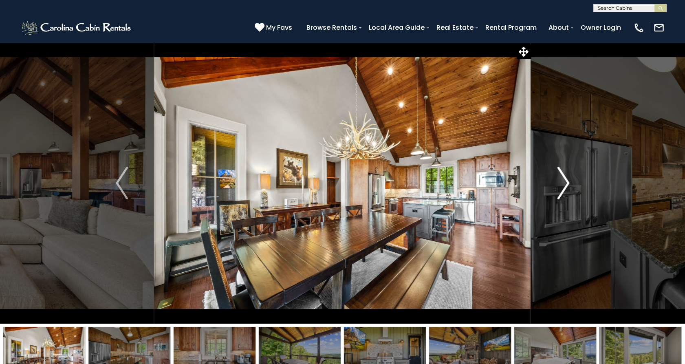
click at [563, 190] on img "Next" at bounding box center [563, 183] width 12 height 33
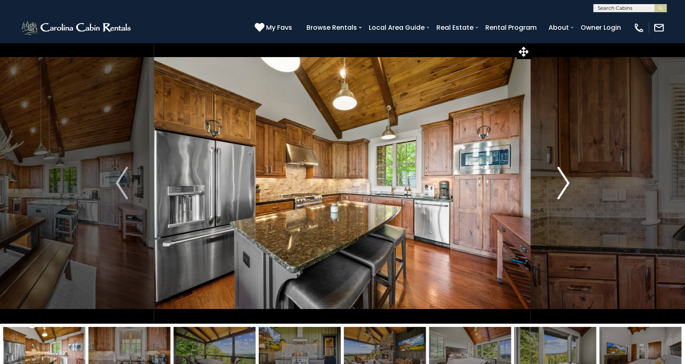
click at [564, 190] on img "Next" at bounding box center [563, 183] width 12 height 33
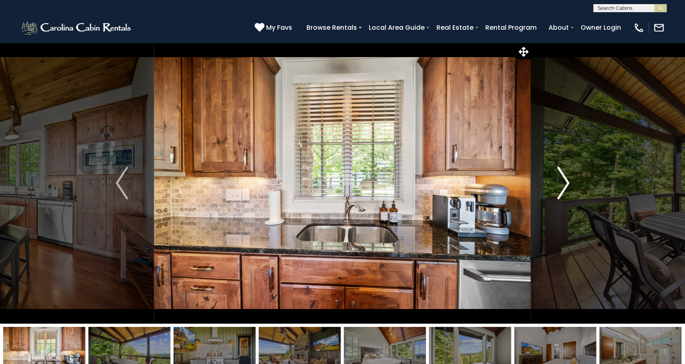
click at [564, 190] on img "Next" at bounding box center [563, 183] width 12 height 33
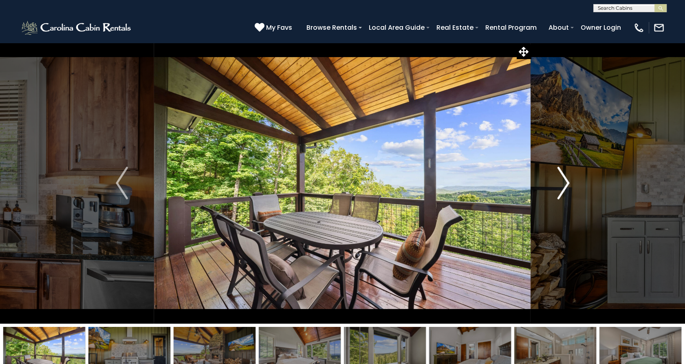
click at [564, 189] on img "Next" at bounding box center [563, 183] width 12 height 33
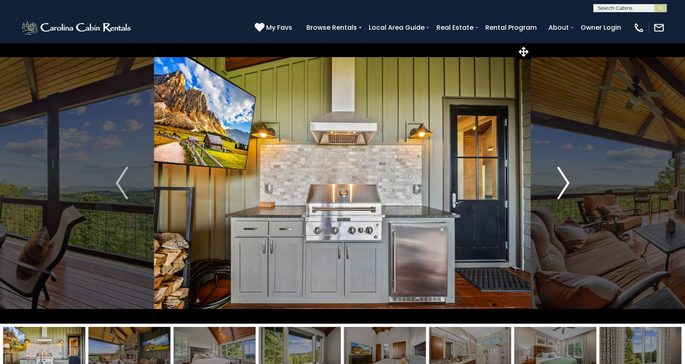
click at [564, 189] on img "Next" at bounding box center [563, 183] width 12 height 33
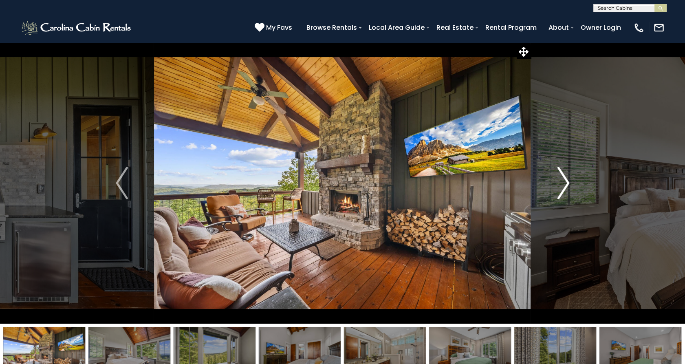
click at [564, 189] on img "Next" at bounding box center [563, 183] width 12 height 33
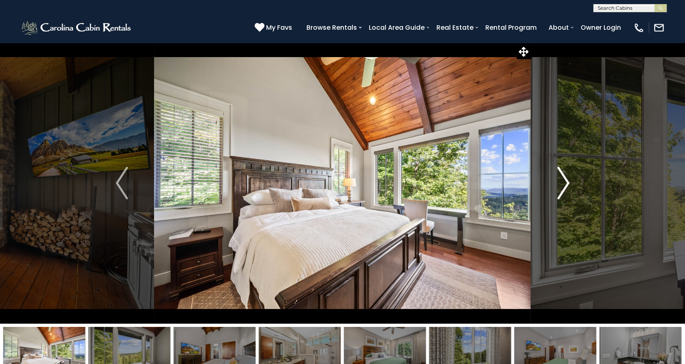
click at [564, 189] on img "Next" at bounding box center [563, 183] width 12 height 33
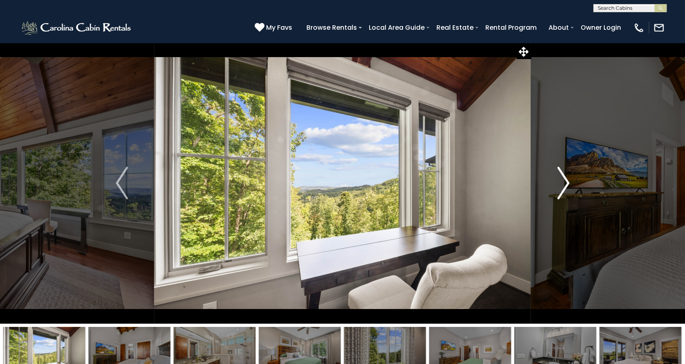
click at [564, 189] on img "Next" at bounding box center [563, 183] width 12 height 33
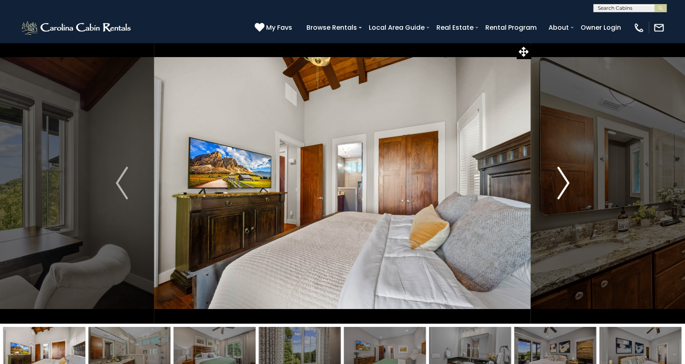
click at [564, 189] on img "Next" at bounding box center [563, 183] width 12 height 33
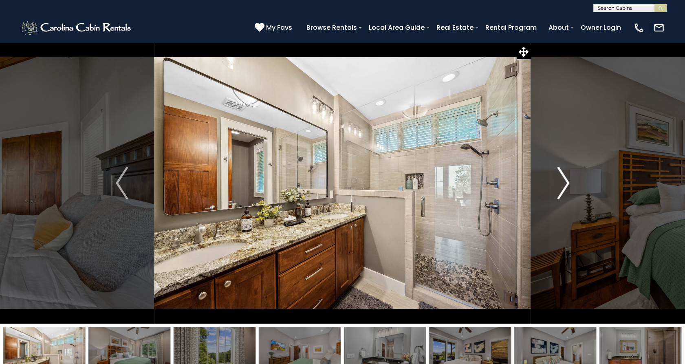
click at [564, 189] on img "Next" at bounding box center [563, 183] width 12 height 33
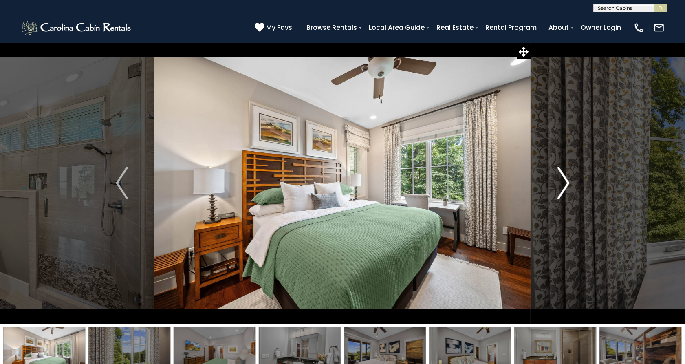
click at [564, 189] on img "Next" at bounding box center [563, 183] width 12 height 33
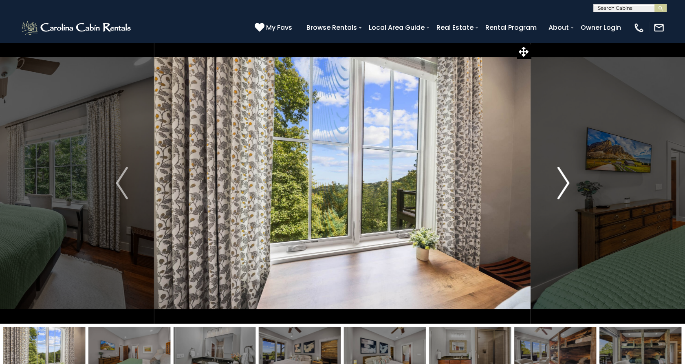
click at [564, 189] on img "Next" at bounding box center [563, 183] width 12 height 33
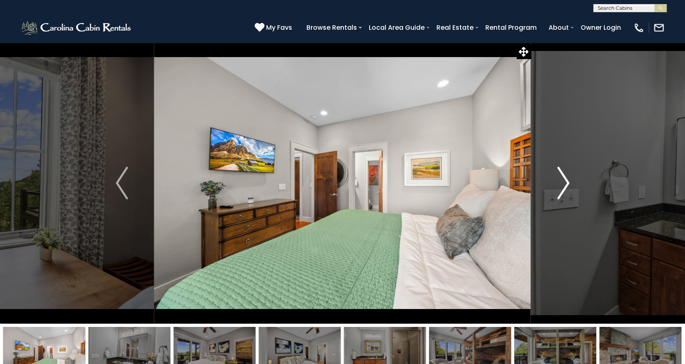
click at [564, 189] on img "Next" at bounding box center [563, 183] width 12 height 33
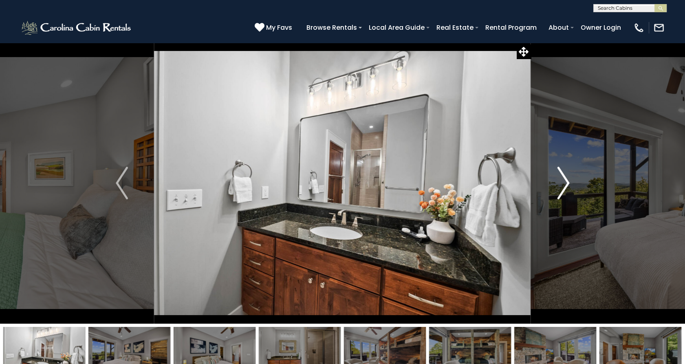
click at [564, 189] on img "Next" at bounding box center [563, 183] width 12 height 33
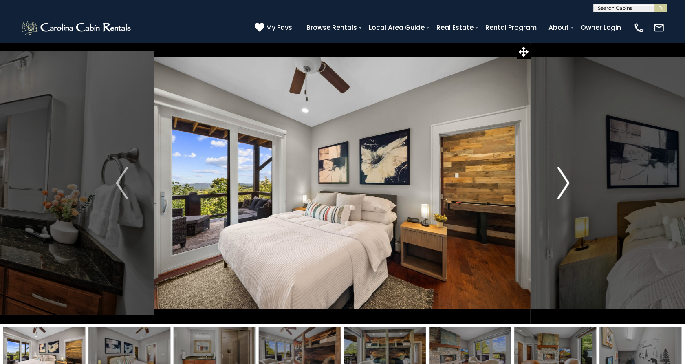
click at [565, 189] on img "Next" at bounding box center [563, 183] width 12 height 33
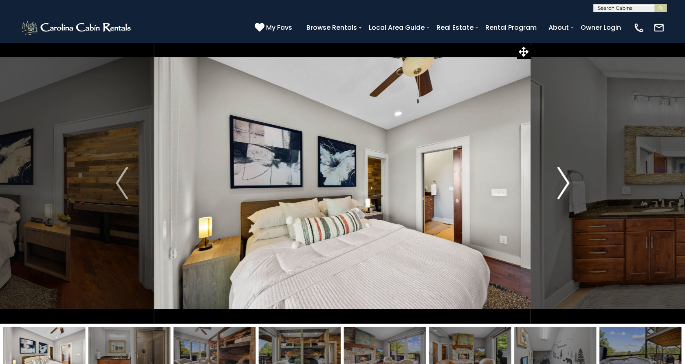
click at [566, 185] on img "Next" at bounding box center [563, 183] width 12 height 33
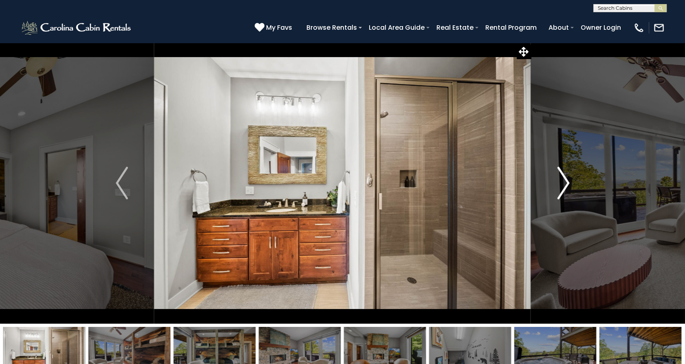
click at [566, 185] on img "Next" at bounding box center [563, 183] width 12 height 33
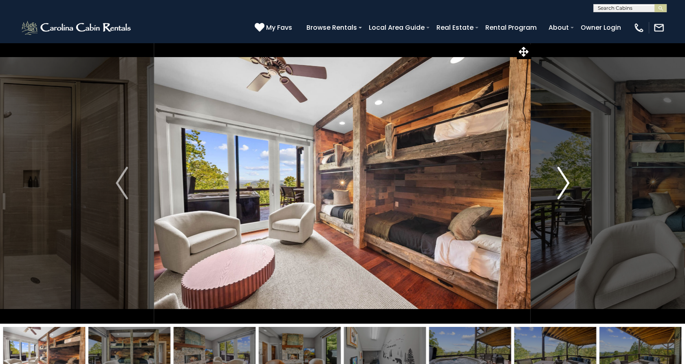
click at [566, 185] on img "Next" at bounding box center [563, 183] width 12 height 33
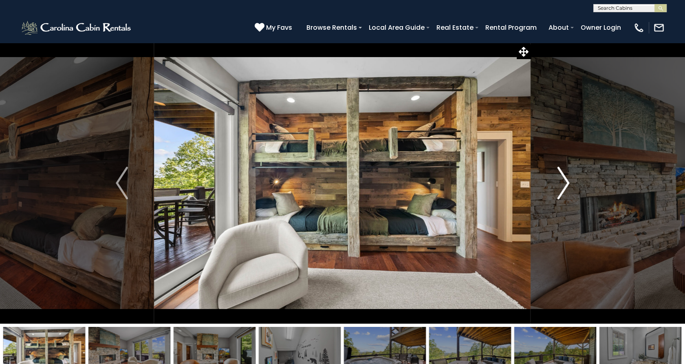
click at [566, 185] on img "Next" at bounding box center [563, 183] width 12 height 33
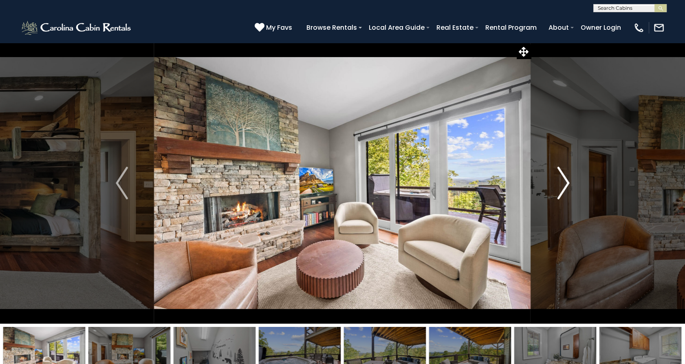
click at [566, 185] on img "Next" at bounding box center [563, 183] width 12 height 33
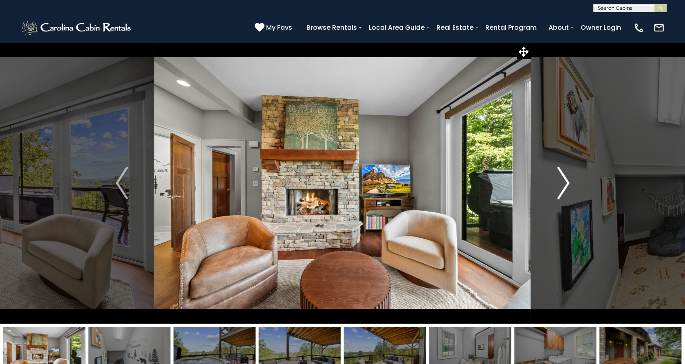
click at [566, 185] on img "Next" at bounding box center [563, 183] width 12 height 33
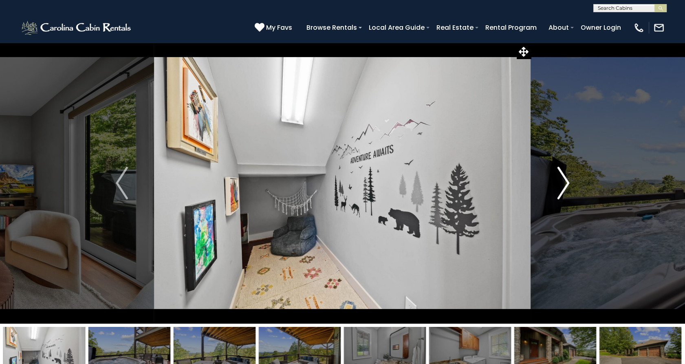
click at [566, 185] on img "Next" at bounding box center [563, 183] width 12 height 33
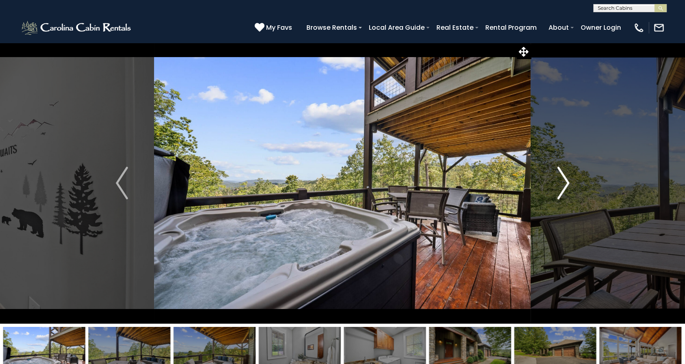
click at [566, 185] on img "Next" at bounding box center [563, 183] width 12 height 33
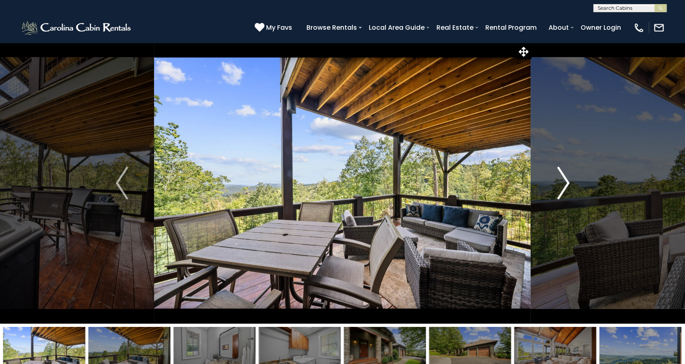
click at [566, 185] on img "Next" at bounding box center [563, 183] width 12 height 33
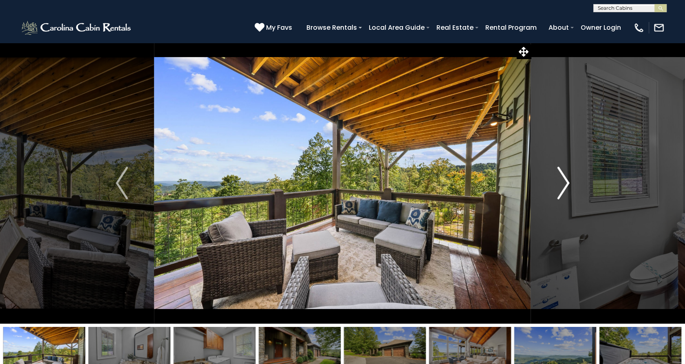
click at [566, 185] on img "Next" at bounding box center [563, 183] width 12 height 33
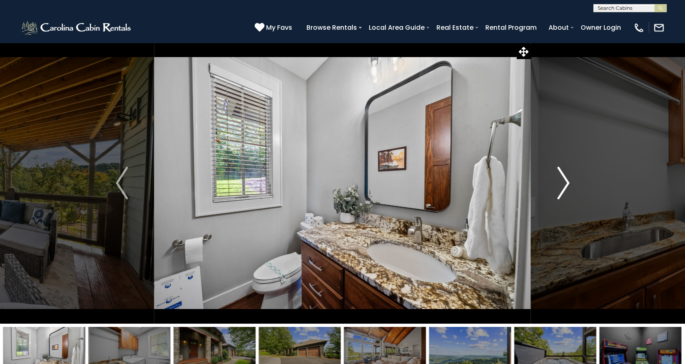
click at [566, 185] on img "Next" at bounding box center [563, 183] width 12 height 33
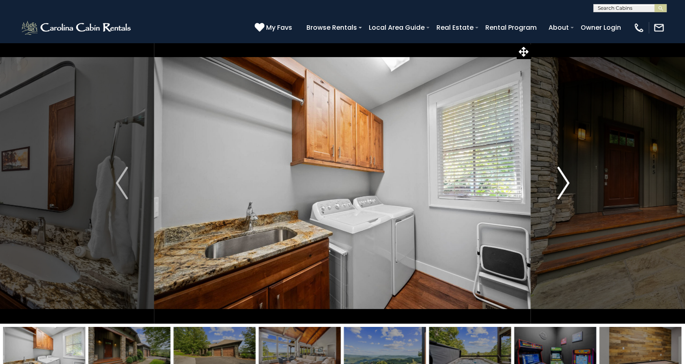
click at [566, 185] on img "Next" at bounding box center [563, 183] width 12 height 33
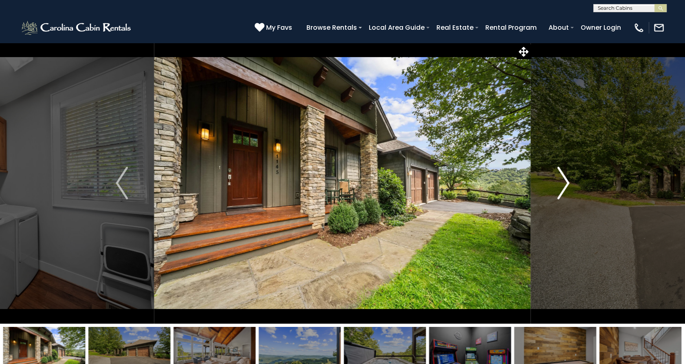
click at [566, 185] on img "Next" at bounding box center [563, 183] width 12 height 33
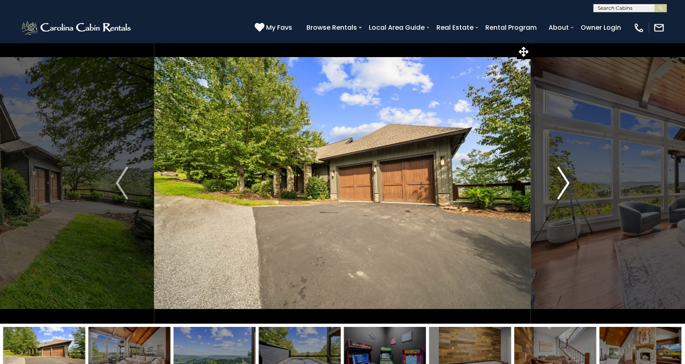
click at [566, 185] on img "Next" at bounding box center [563, 183] width 12 height 33
